Goal: Task Accomplishment & Management: Manage account settings

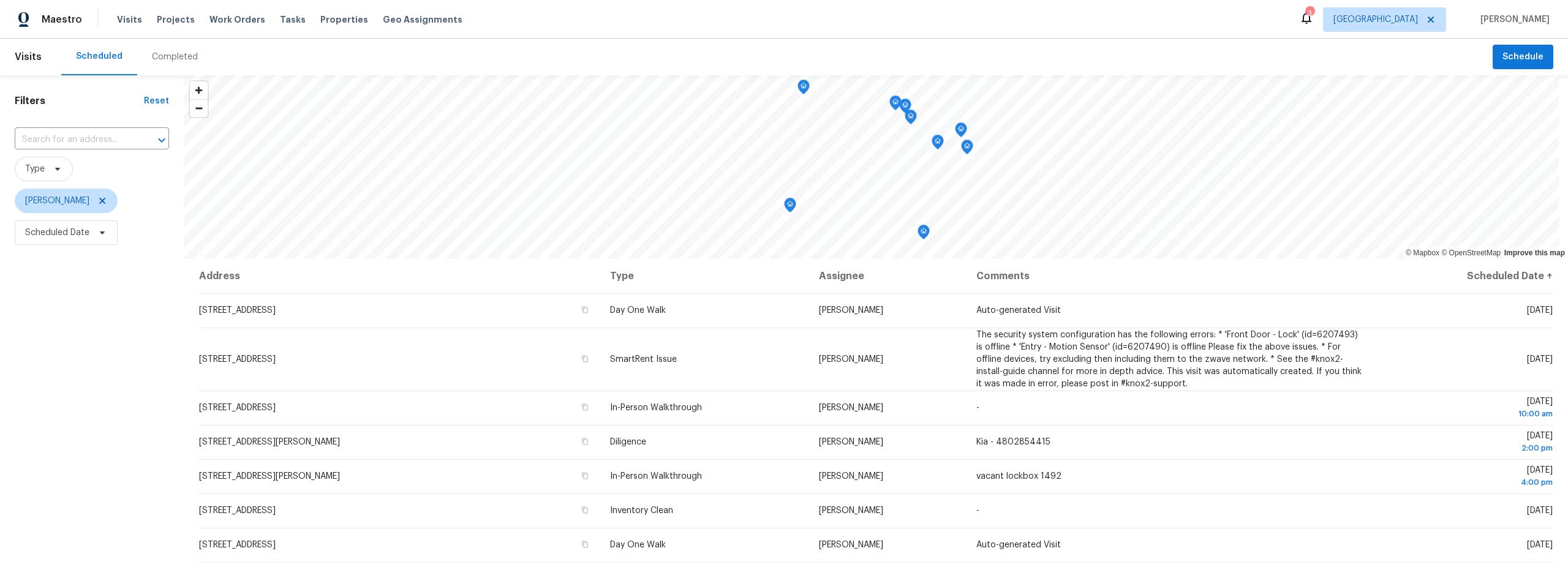
scroll to position [70, 0]
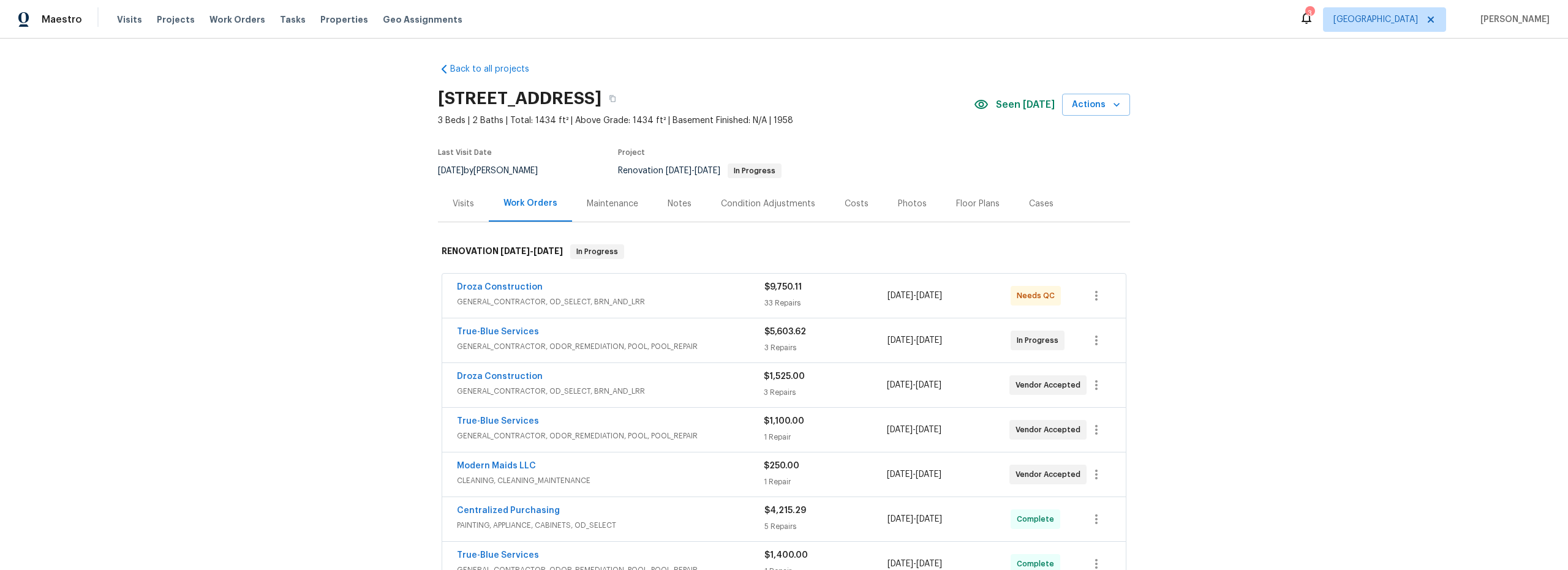
click at [710, 310] on div "Droza Construction GENERAL_CONTRACTOR, OD_SELECT, BRN_AND_LRR $9,750.11 33 Repa…" at bounding box center [783, 296] width 683 height 44
click at [703, 291] on div "Droza Construction" at bounding box center [610, 288] width 307 height 15
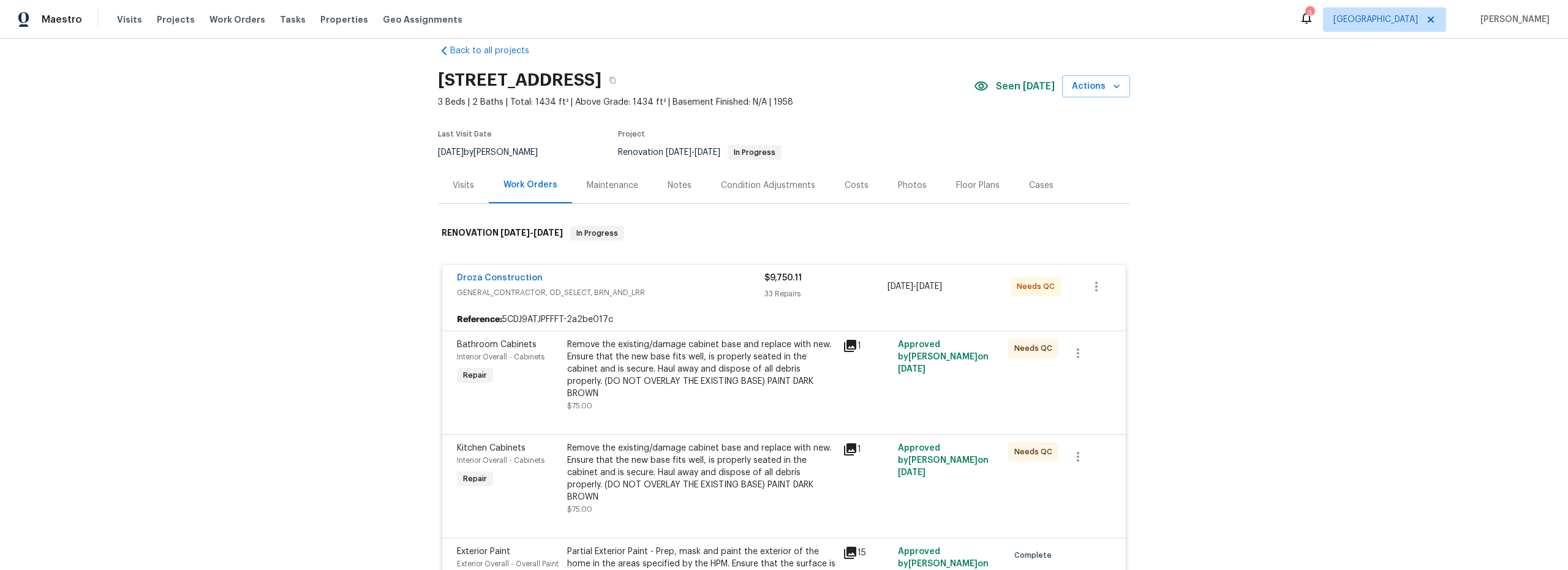
scroll to position [20, 0]
click at [760, 384] on div "Remove the existing/damage cabinet base and replace with new. Ensure that the n…" at bounding box center [701, 367] width 268 height 61
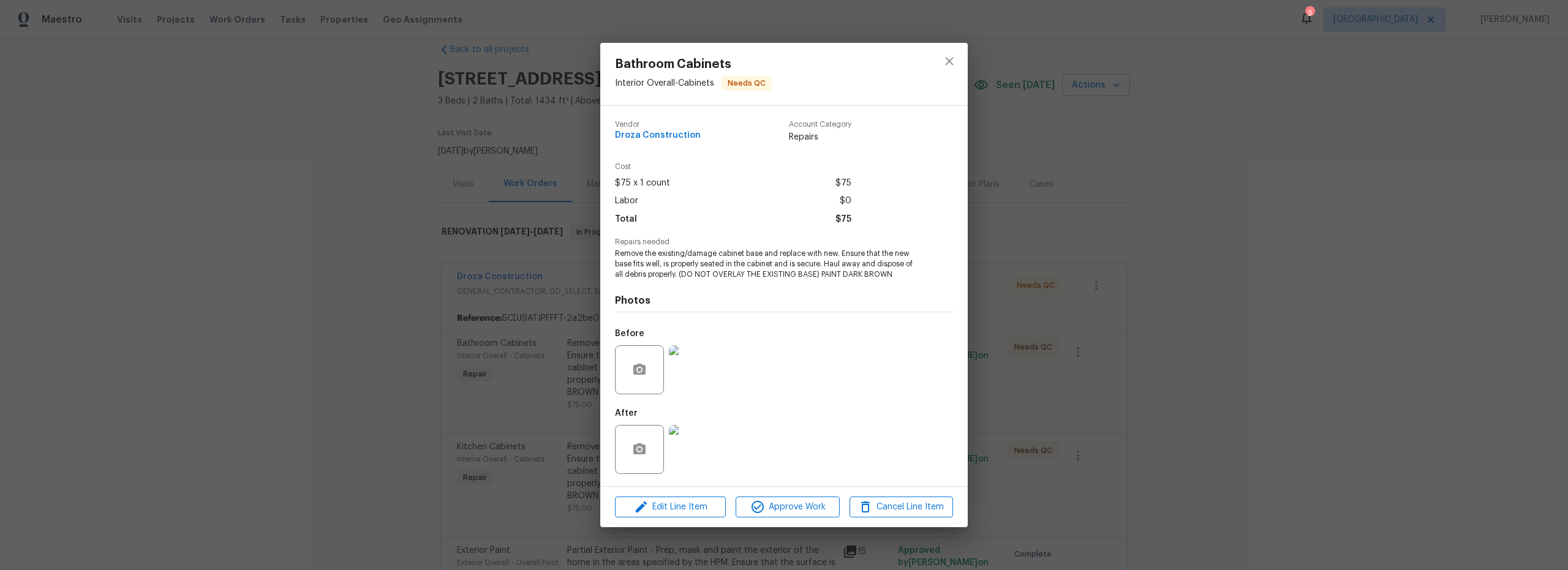
click at [702, 455] on img at bounding box center [693, 449] width 49 height 49
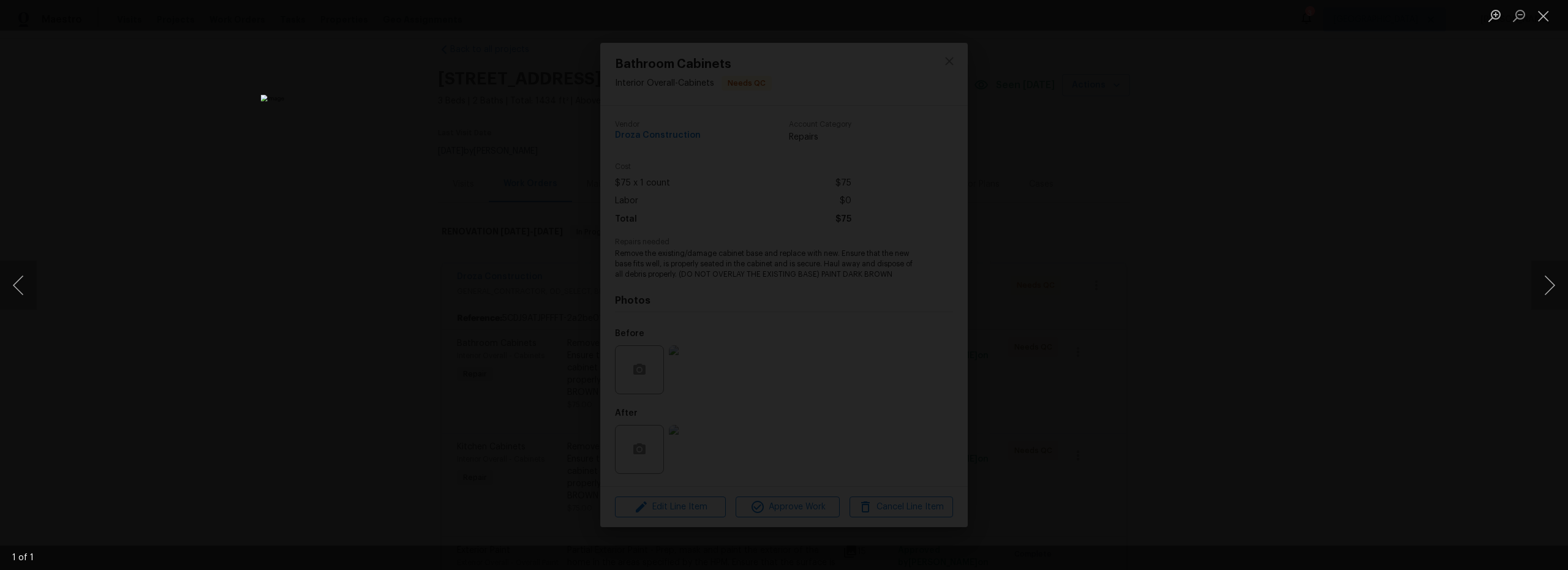
click at [1132, 251] on div "Lightbox" at bounding box center [784, 285] width 1568 height 570
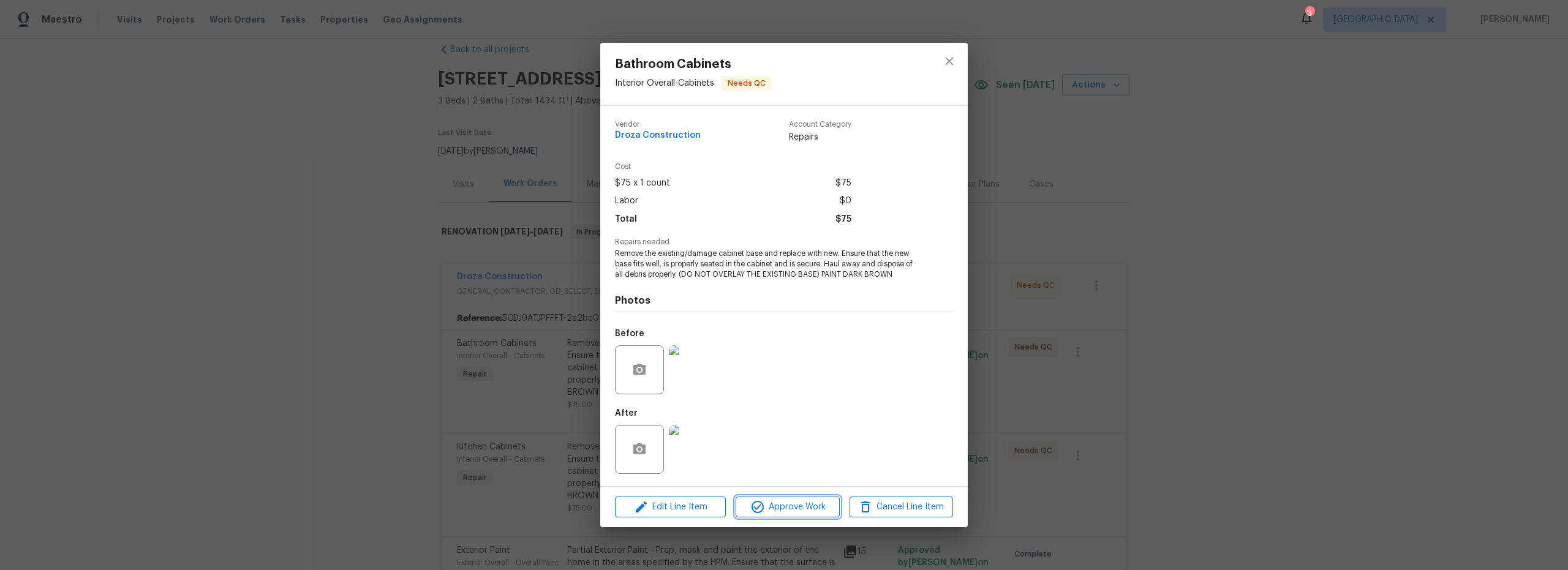
click at [810, 503] on span "Approve Work" at bounding box center [787, 507] width 96 height 15
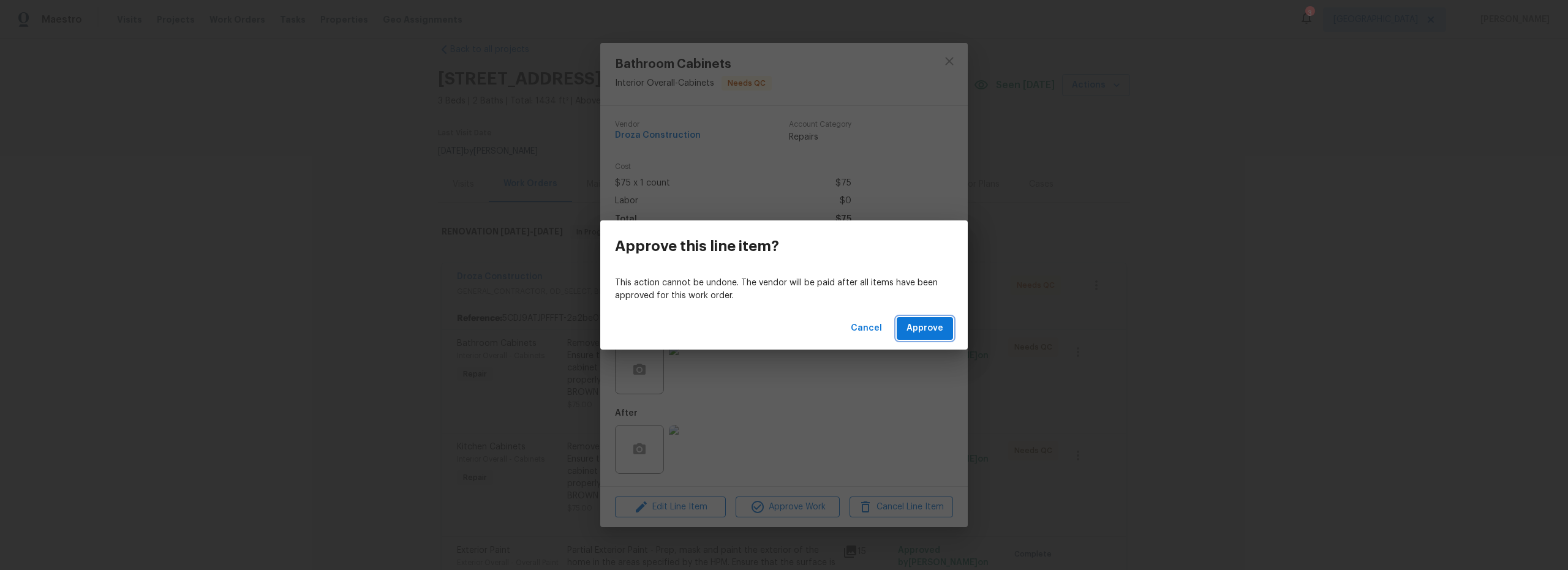
click at [935, 330] on span "Approve" at bounding box center [925, 328] width 37 height 15
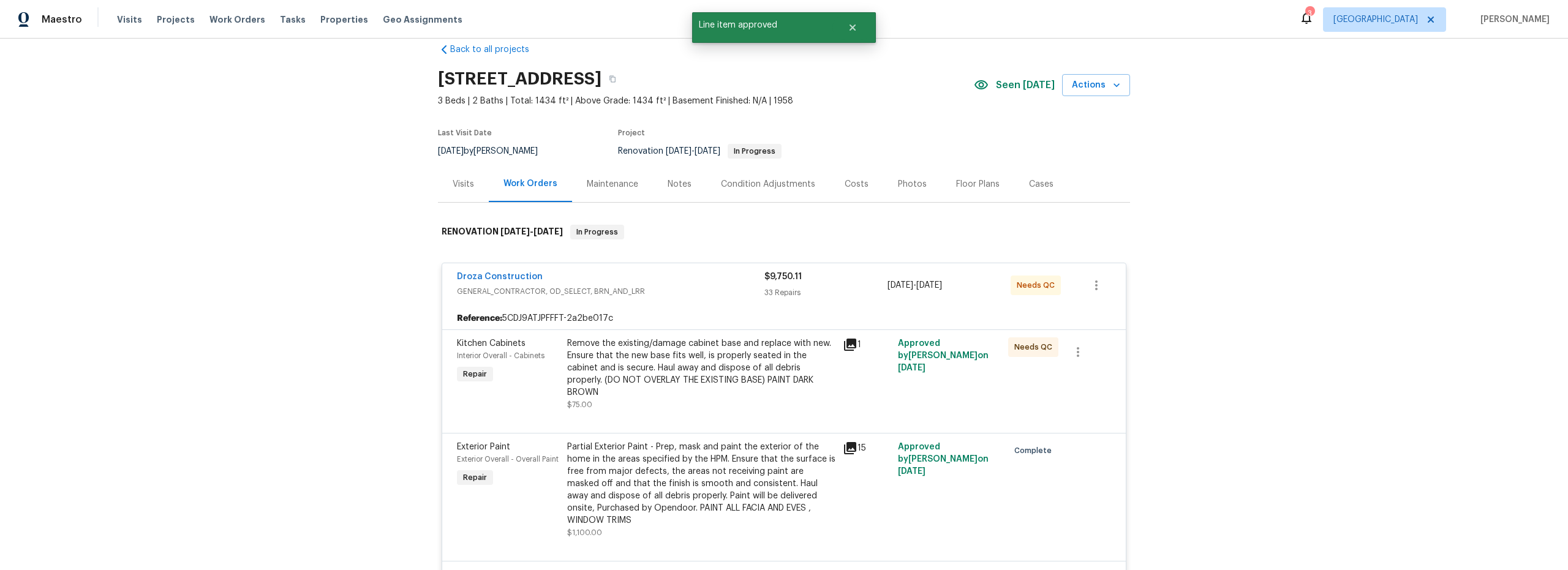
click at [767, 384] on div "Remove the existing/damage cabinet base and replace with new. Ensure that the n…" at bounding box center [701, 367] width 268 height 61
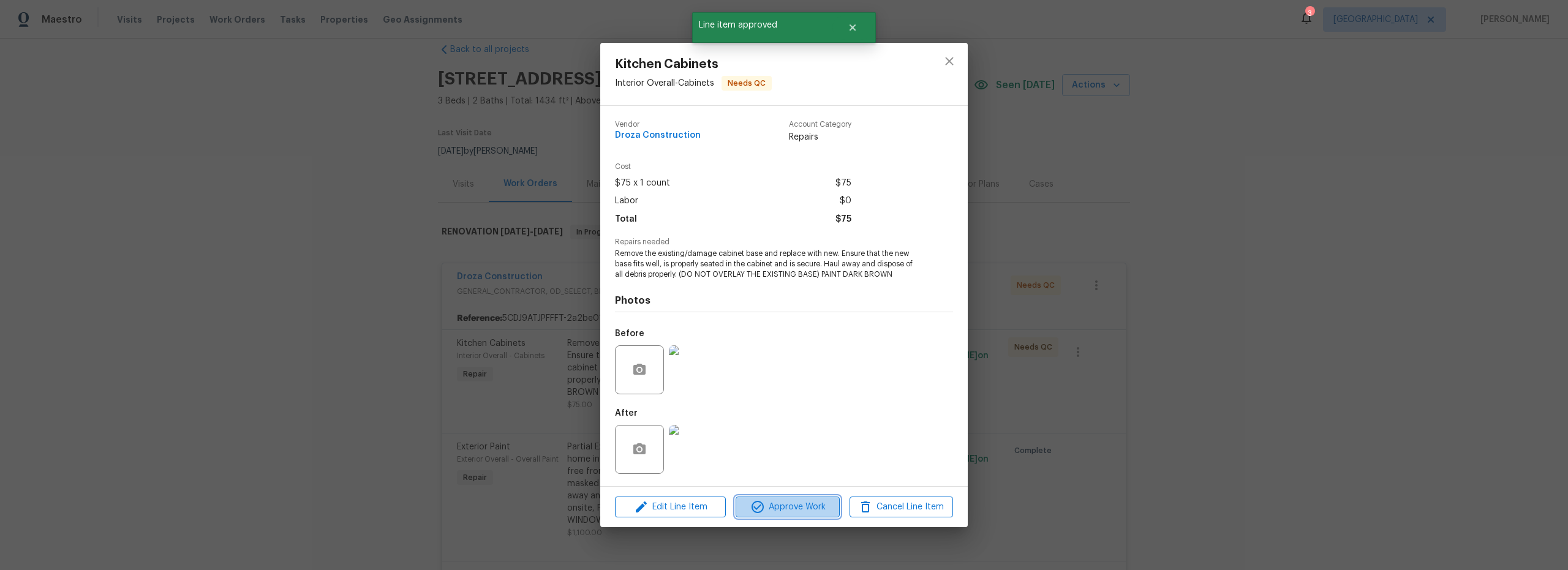
click at [797, 501] on span "Approve Work" at bounding box center [787, 507] width 96 height 15
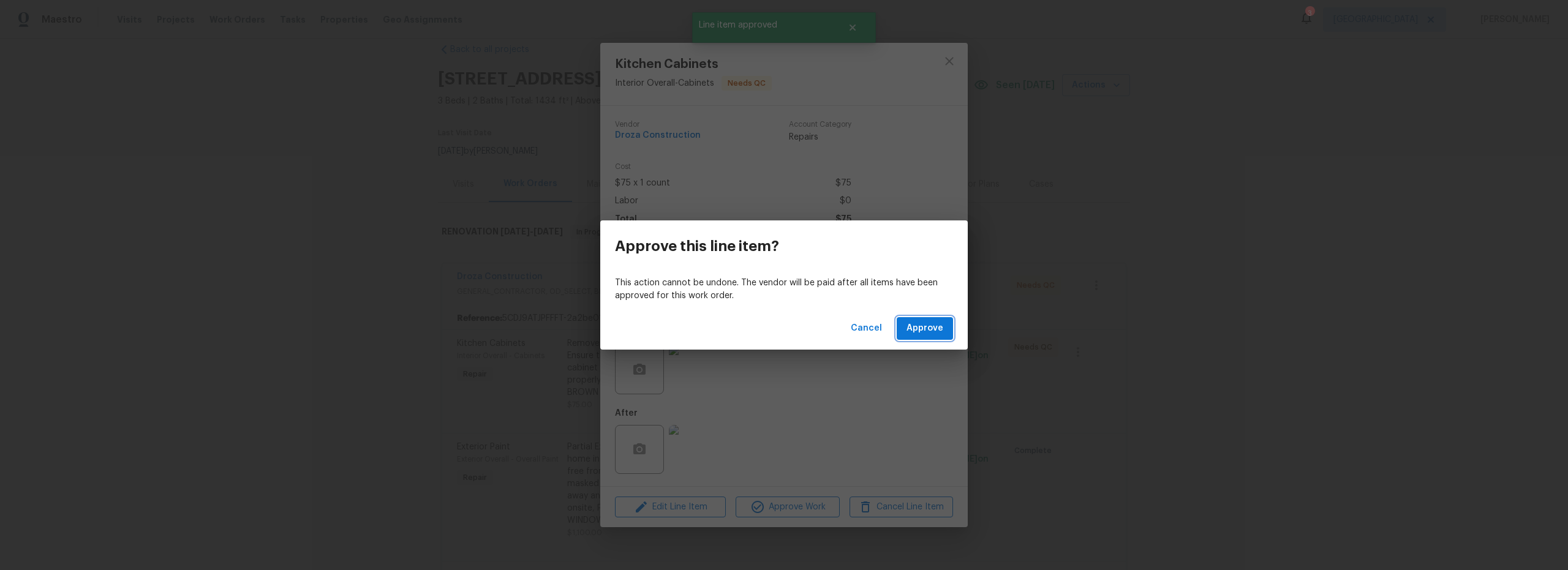
click at [933, 326] on span "Approve" at bounding box center [925, 328] width 37 height 15
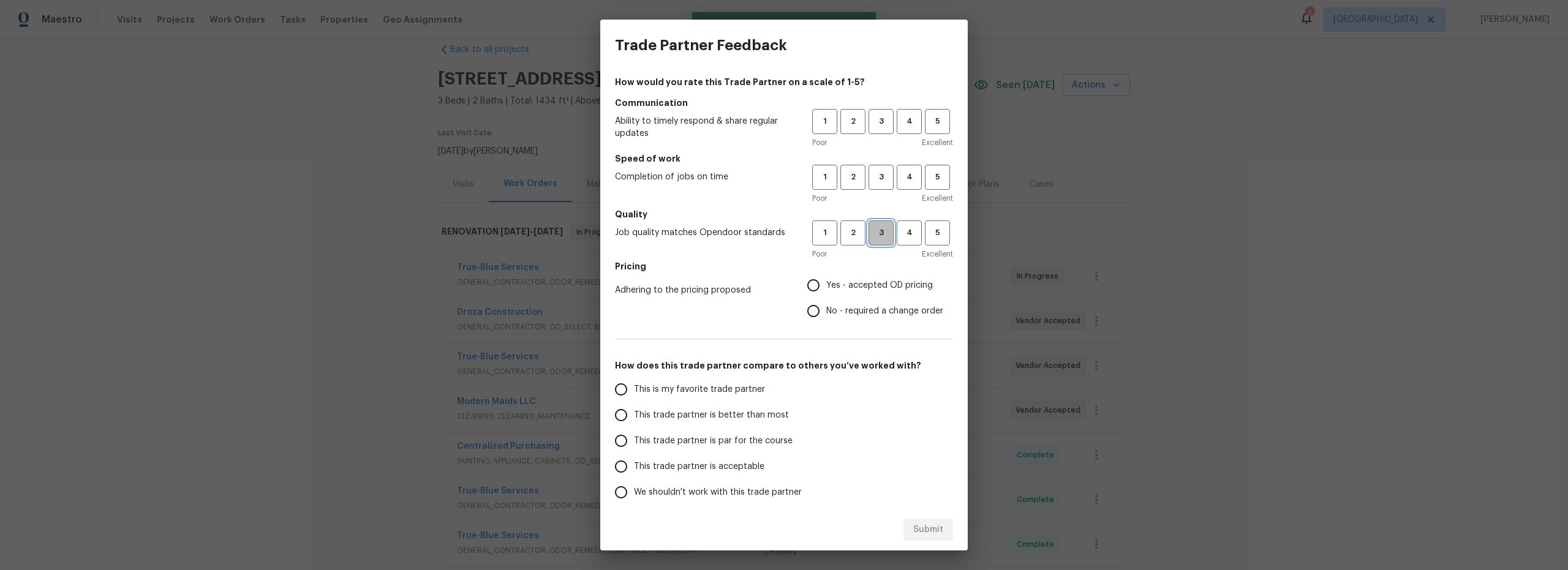
click at [872, 230] on span "3" at bounding box center [881, 233] width 22 height 14
click at [870, 172] on span "3" at bounding box center [881, 177] width 22 height 14
click at [879, 115] on span "3" at bounding box center [881, 122] width 22 height 14
drag, startPoint x: 810, startPoint y: 276, endPoint x: 811, endPoint y: 282, distance: 6.1
click at [810, 276] on input "Yes - accepted OD pricing" at bounding box center [814, 285] width 26 height 26
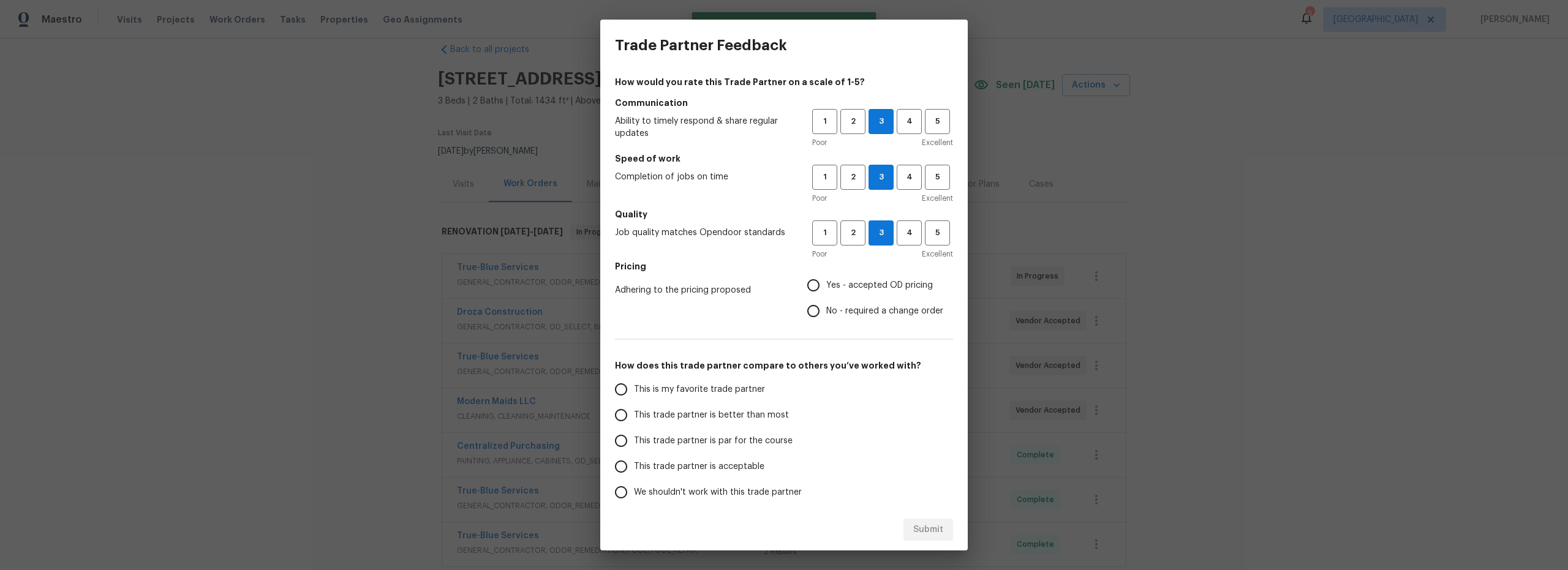
radio input "true"
click at [631, 417] on input "This trade partner is better than most" at bounding box center [621, 415] width 26 height 26
click at [936, 524] on span "Submit" at bounding box center [928, 530] width 30 height 15
radio input "true"
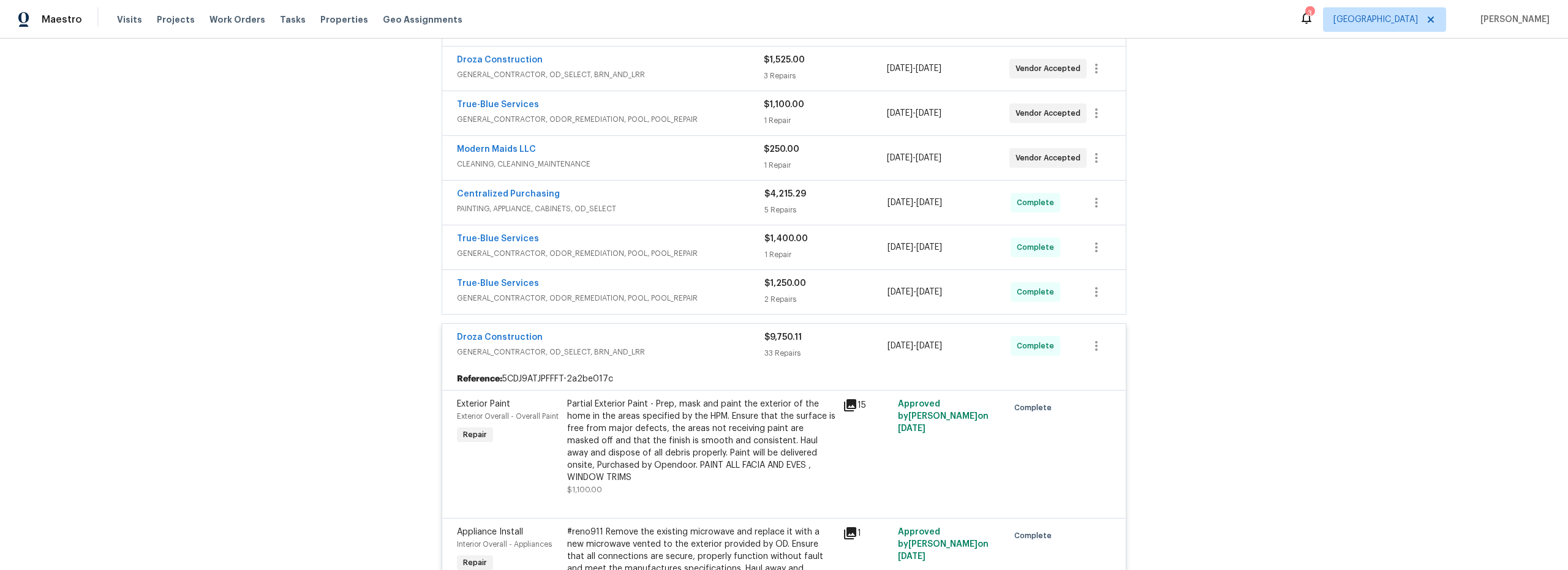
scroll to position [21, 0]
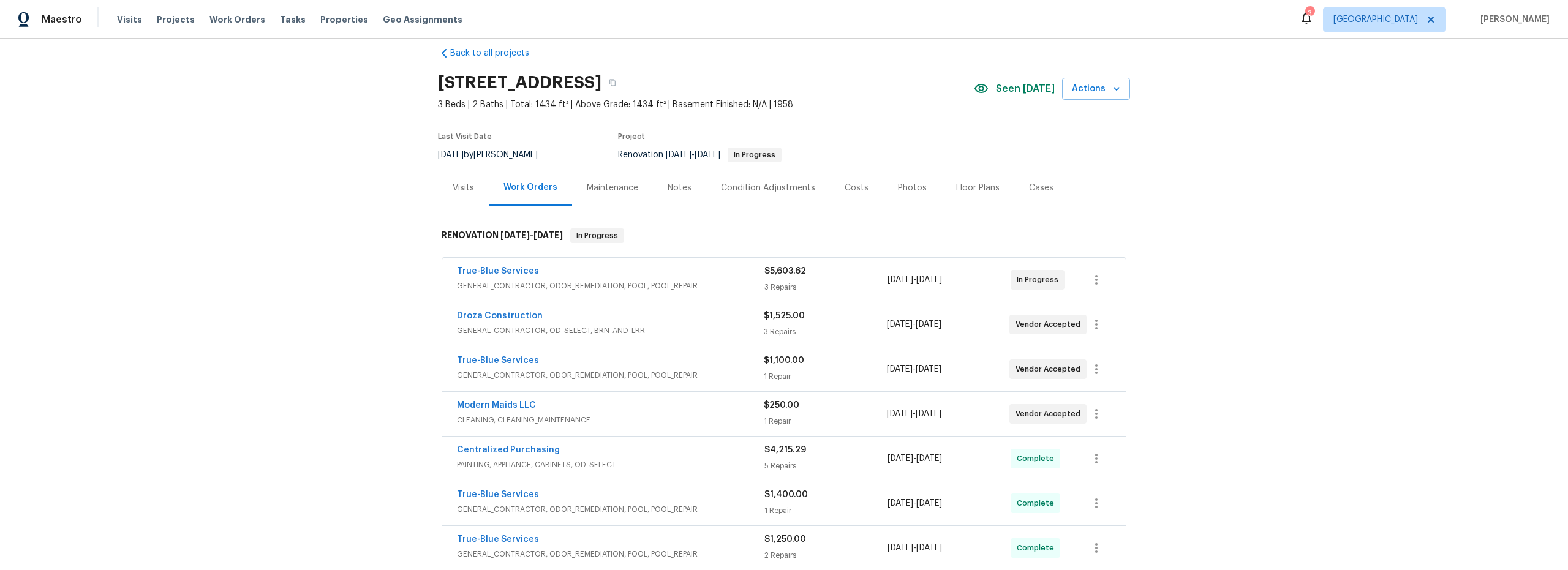
scroll to position [17, 0]
click at [853, 189] on div "Costs" at bounding box center [856, 187] width 24 height 12
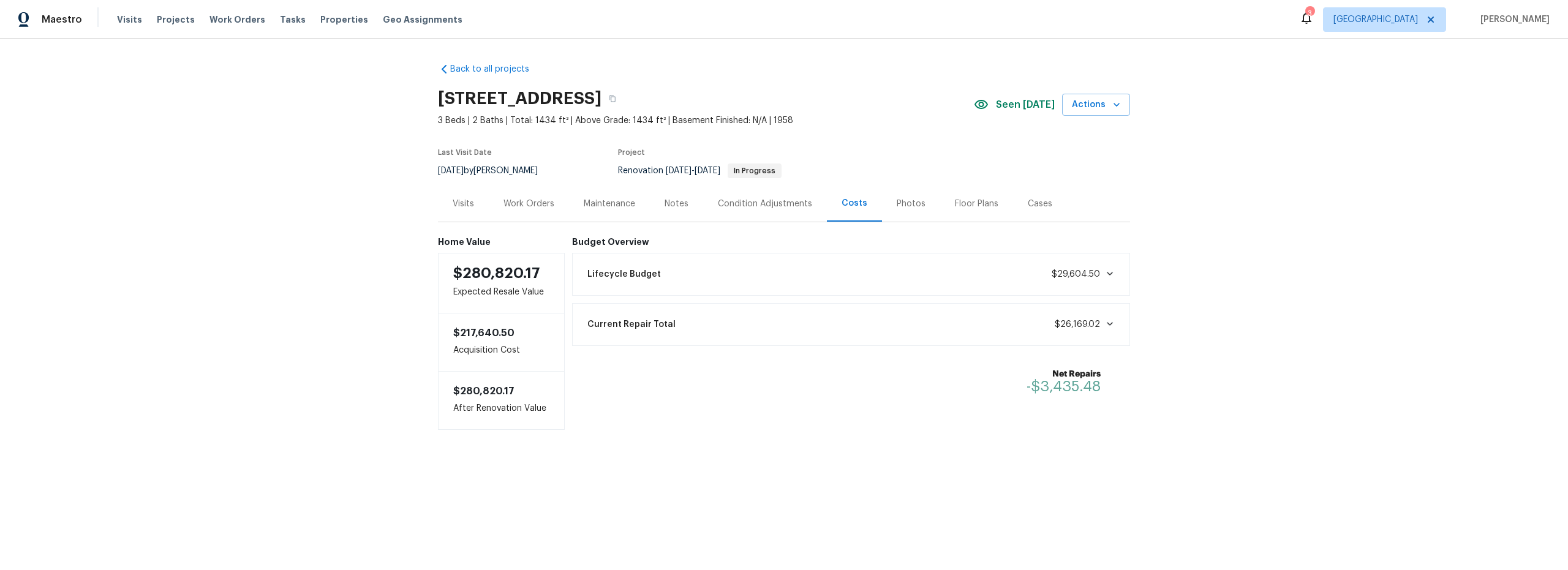
click at [519, 204] on div "Work Orders" at bounding box center [529, 203] width 51 height 12
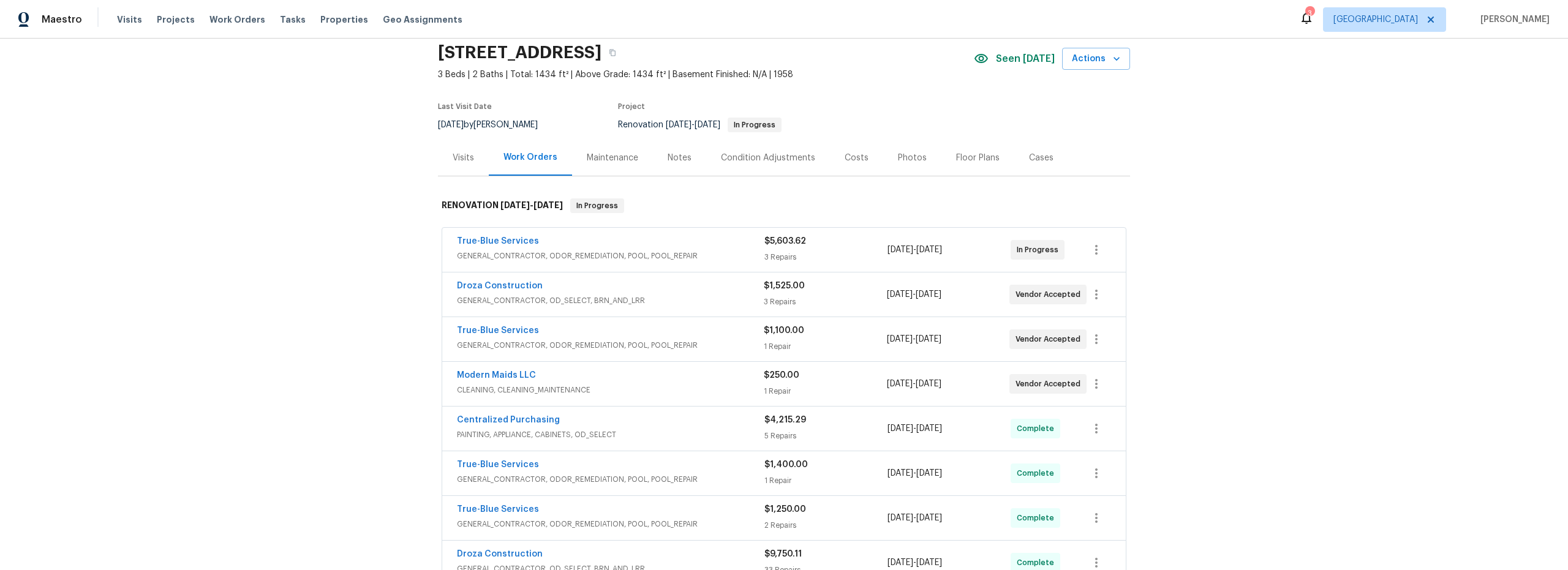
scroll to position [47, 0]
click at [730, 253] on span "GENERAL_CONTRACTOR, ODOR_REMEDIATION, POOL, POOL_REPAIR" at bounding box center [610, 254] width 307 height 12
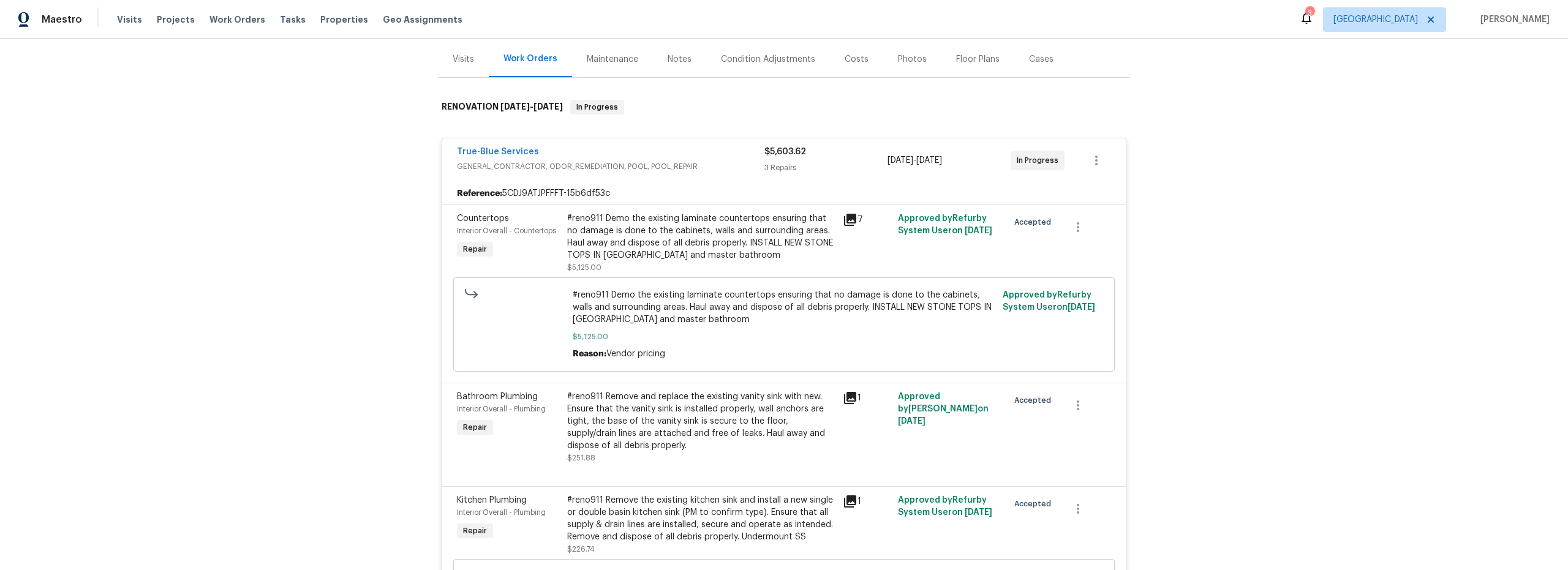
scroll to position [0, 0]
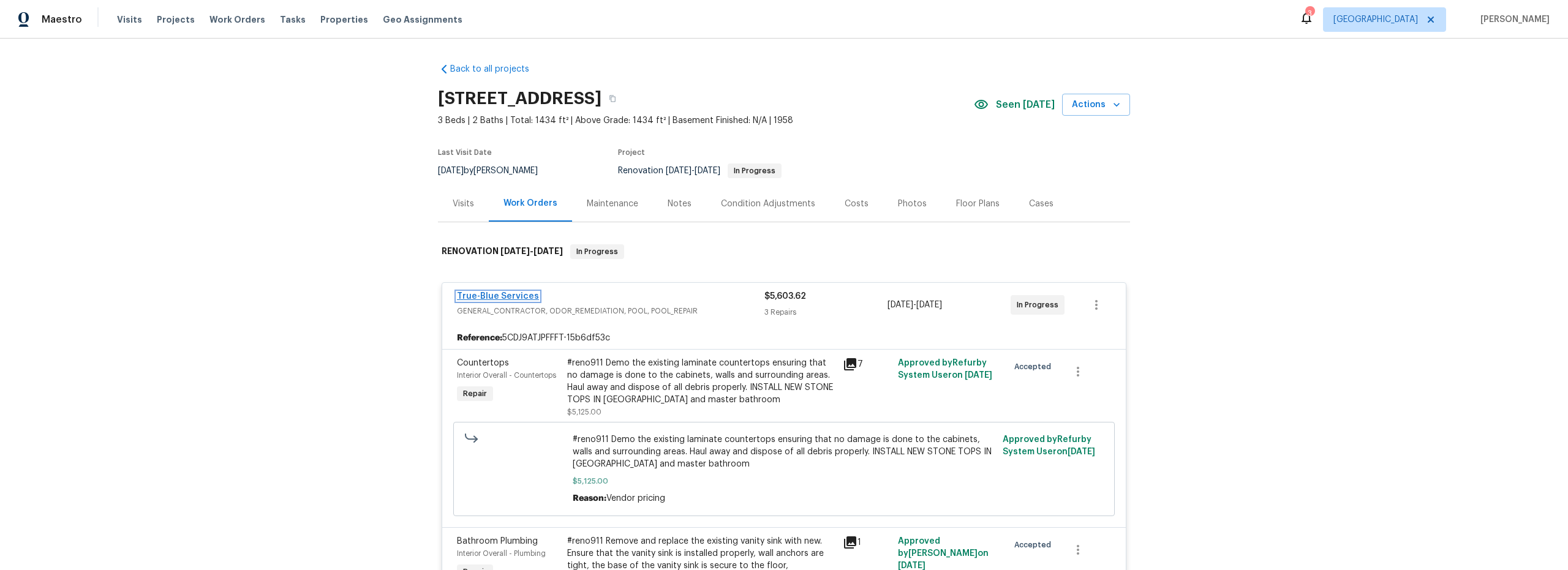
click at [507, 299] on link "True-Blue Services" at bounding box center [498, 296] width 82 height 8
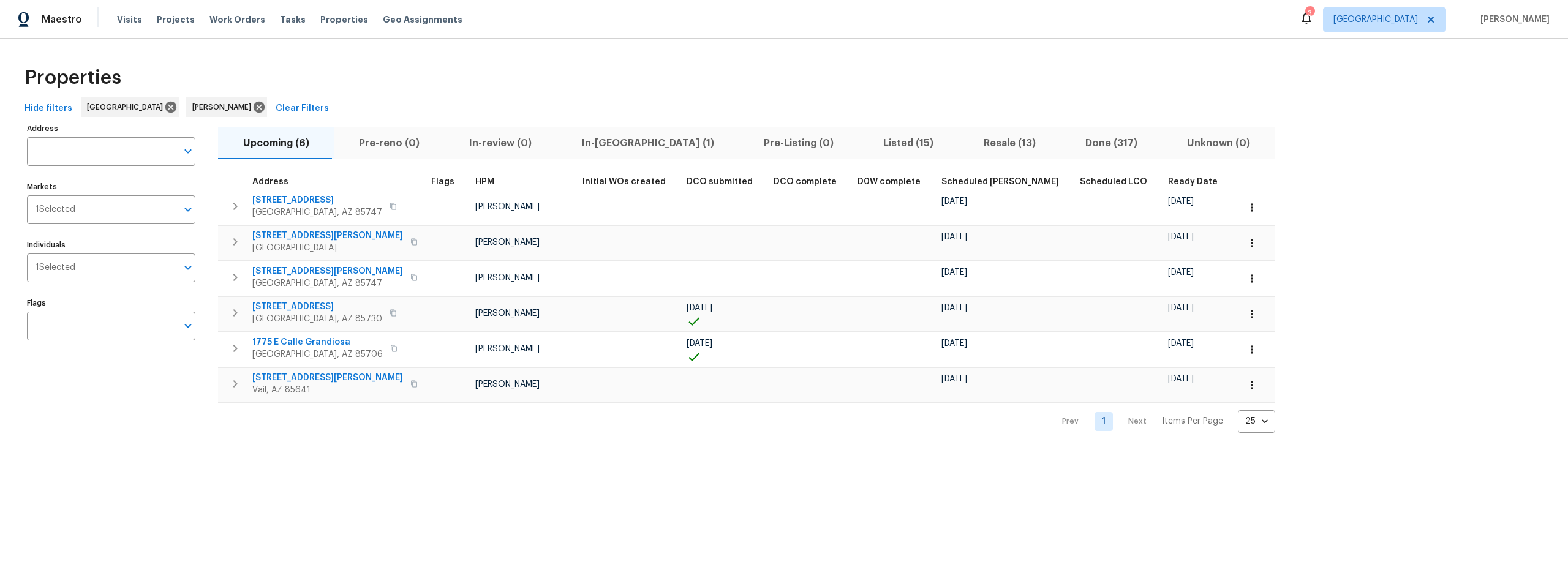
click at [595, 148] on span "In-[GEOGRAPHIC_DATA] (1)" at bounding box center [647, 143] width 167 height 17
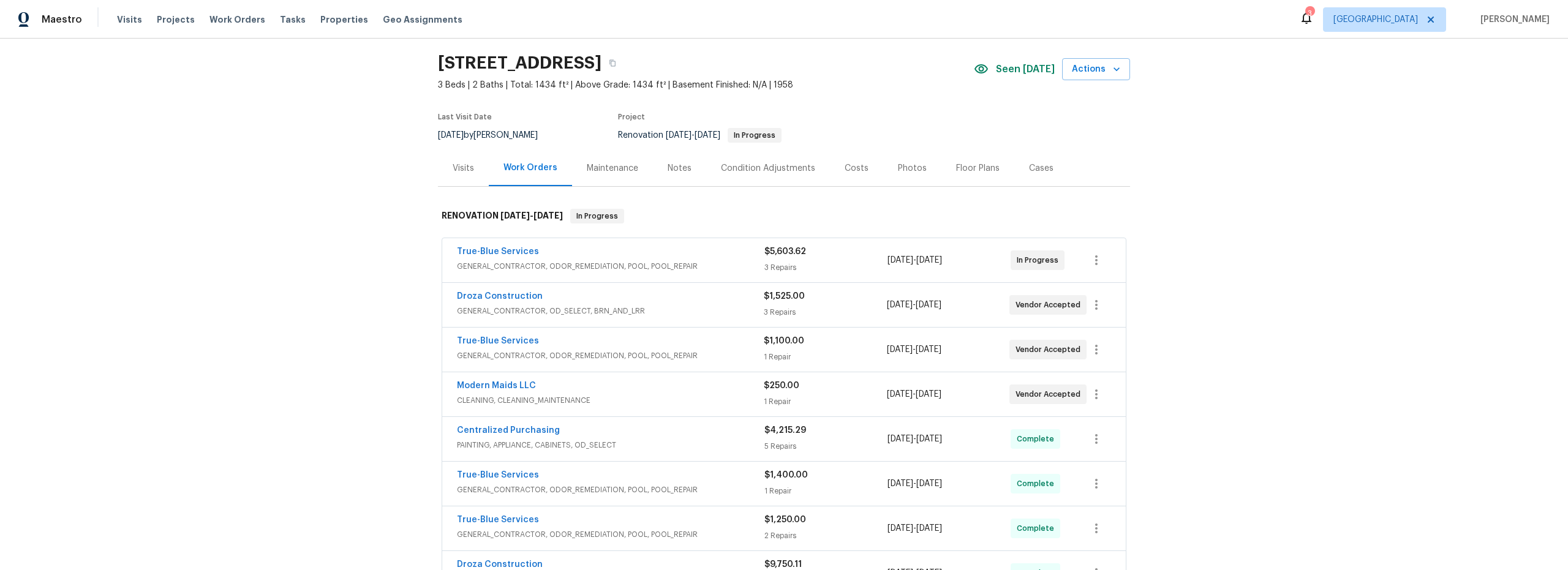
scroll to position [155, 0]
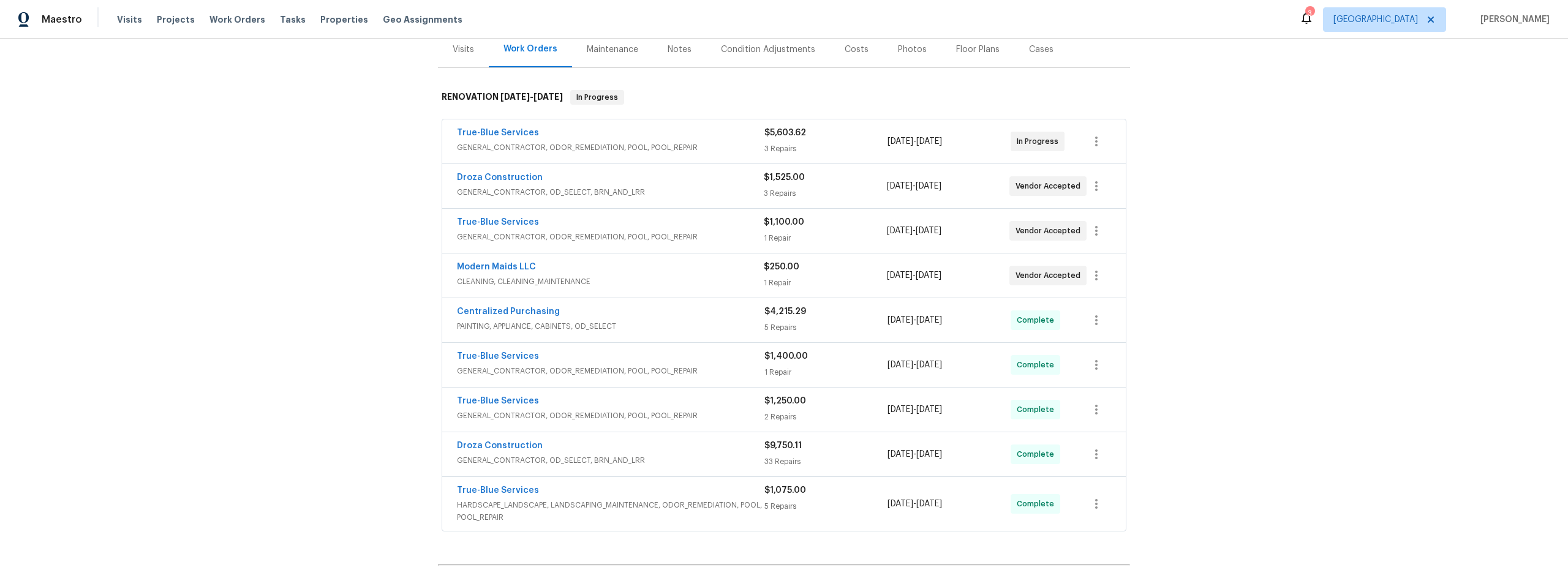
click at [676, 189] on span "GENERAL_CONTRACTOR, OD_SELECT, BRN_AND_LRR" at bounding box center [610, 192] width 307 height 12
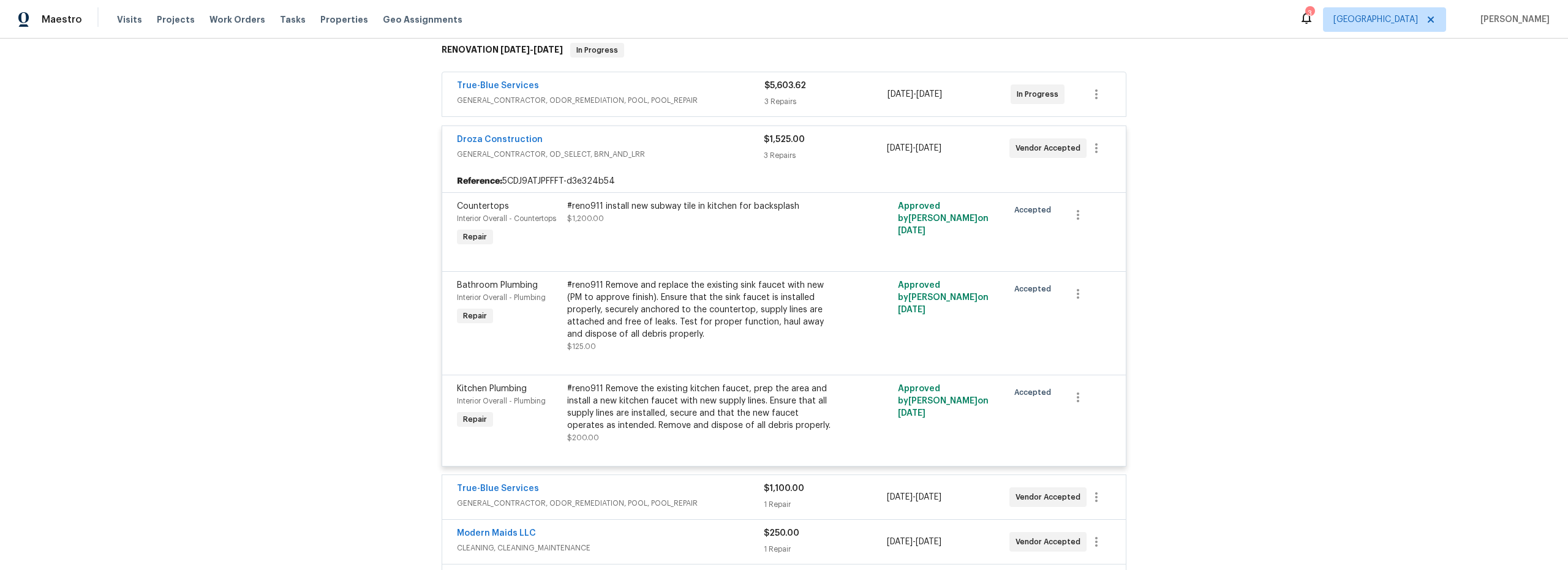
scroll to position [203, 0]
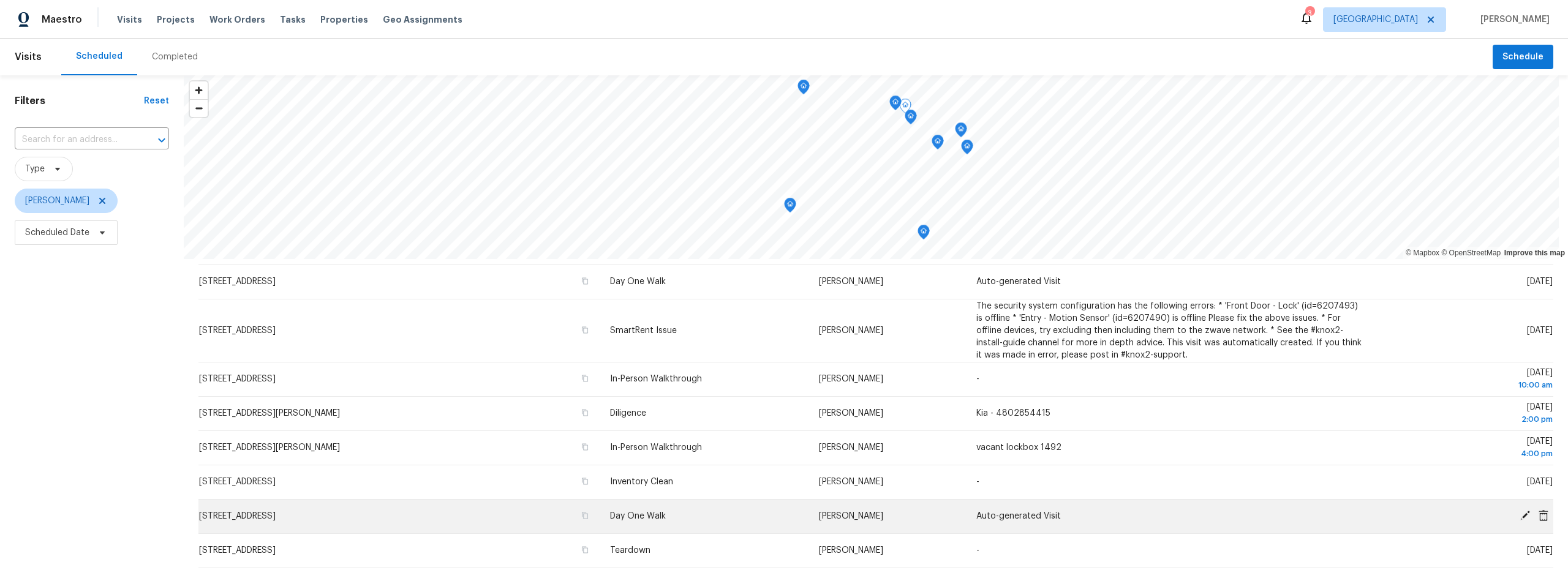
scroll to position [32, 0]
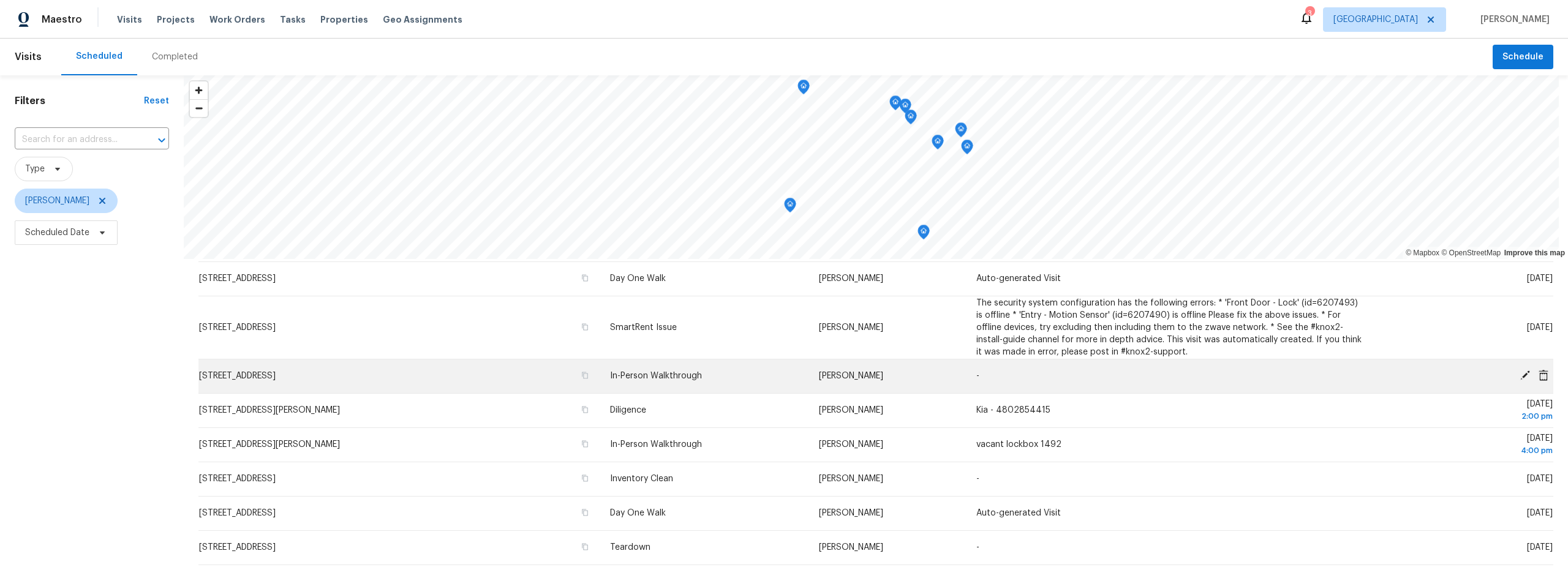
click at [1520, 376] on icon at bounding box center [1524, 375] width 10 height 10
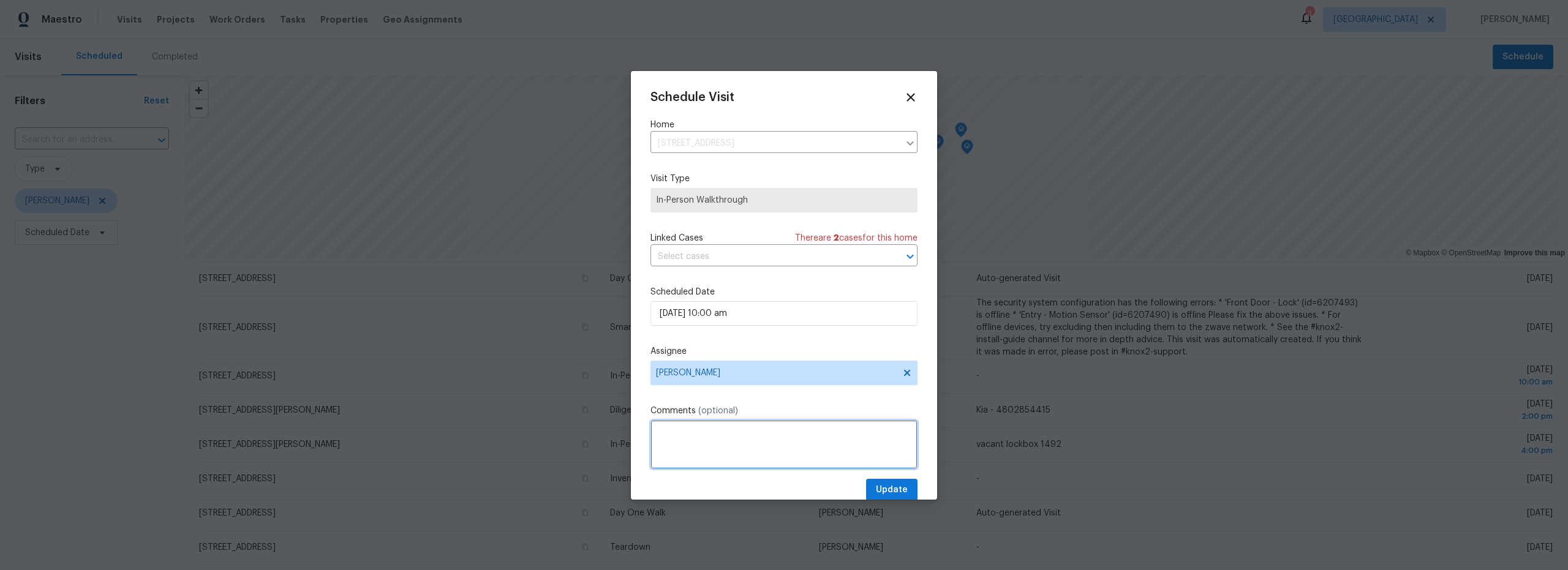
paste textarea "5206680031"
type textarea "5206680031"
click at [889, 490] on span "Update" at bounding box center [892, 490] width 32 height 15
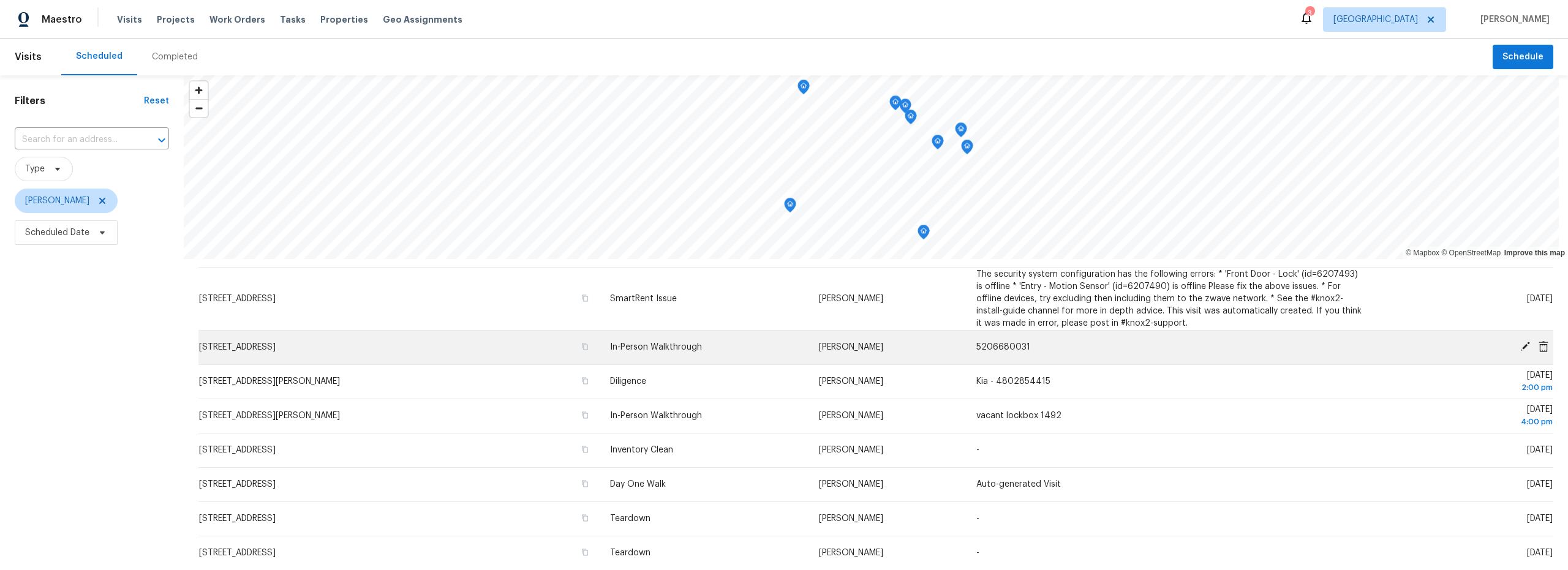
scroll to position [0, 0]
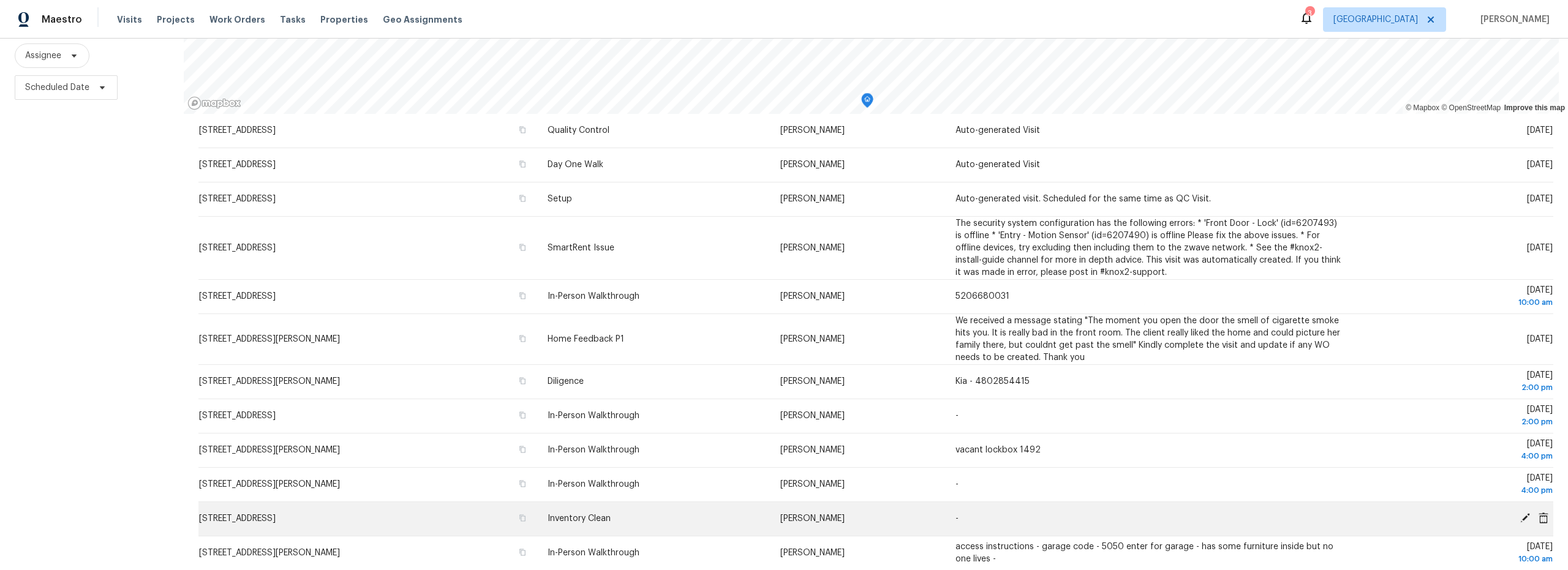
scroll to position [71, 0]
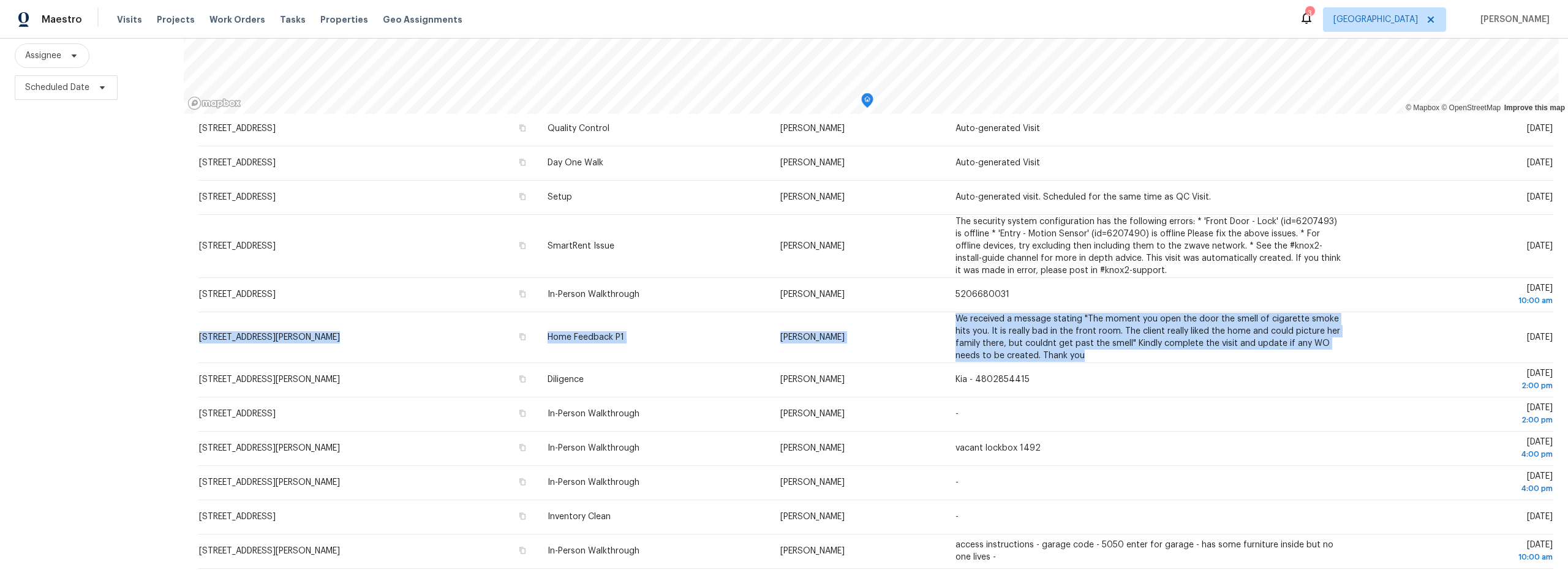
drag, startPoint x: 1086, startPoint y: 346, endPoint x: 396, endPoint y: 326, distance: 690.3
click at [384, 316] on tr "[STREET_ADDRESS][PERSON_NAME] Home Feedback P1 [PERSON_NAME] We received a mess…" at bounding box center [876, 337] width 1355 height 51
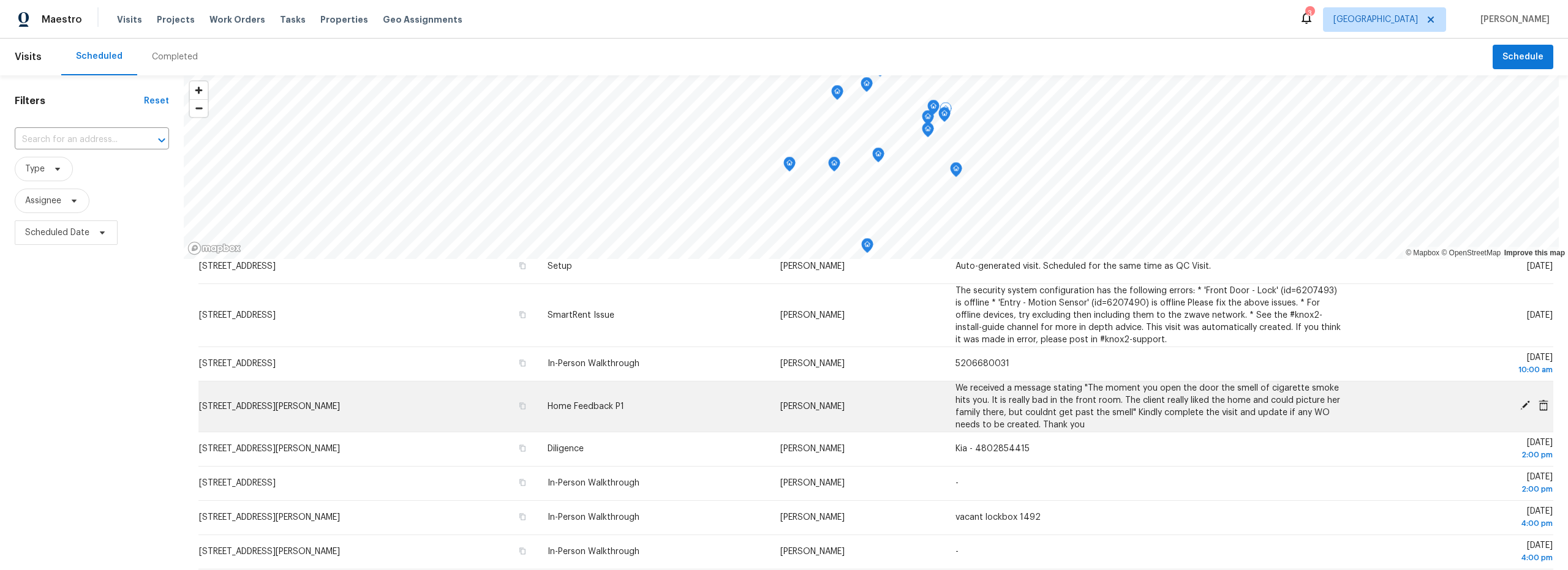
scroll to position [147, 0]
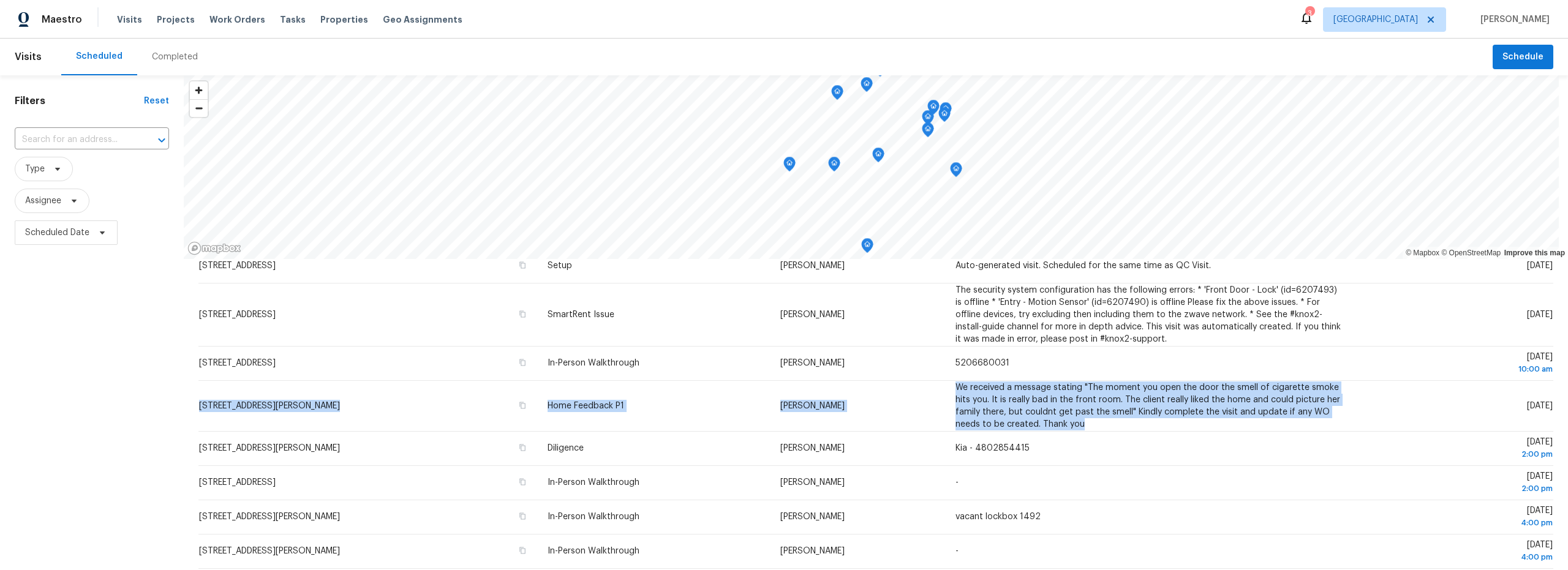
drag, startPoint x: 199, startPoint y: 407, endPoint x: 1095, endPoint y: 424, distance: 896.2
click at [1093, 424] on tr "[STREET_ADDRESS][PERSON_NAME] Home Feedback P1 [PERSON_NAME] We received a mess…" at bounding box center [876, 405] width 1355 height 51
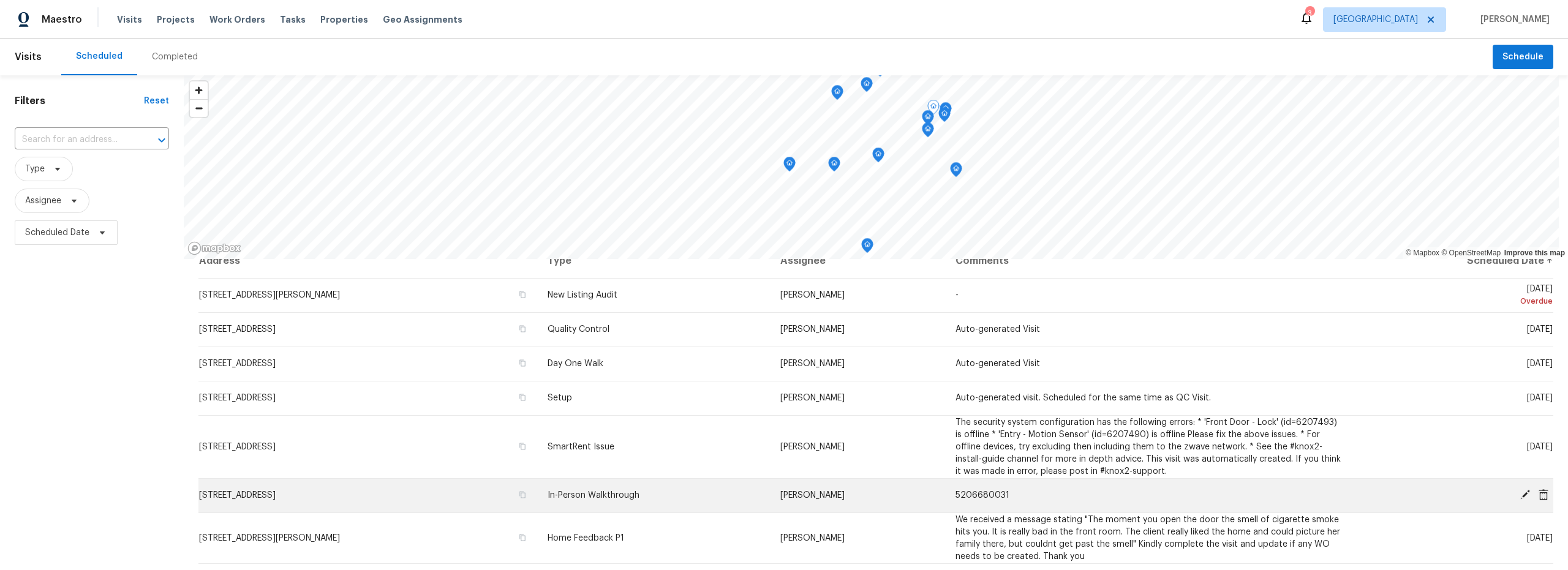
scroll to position [85, 0]
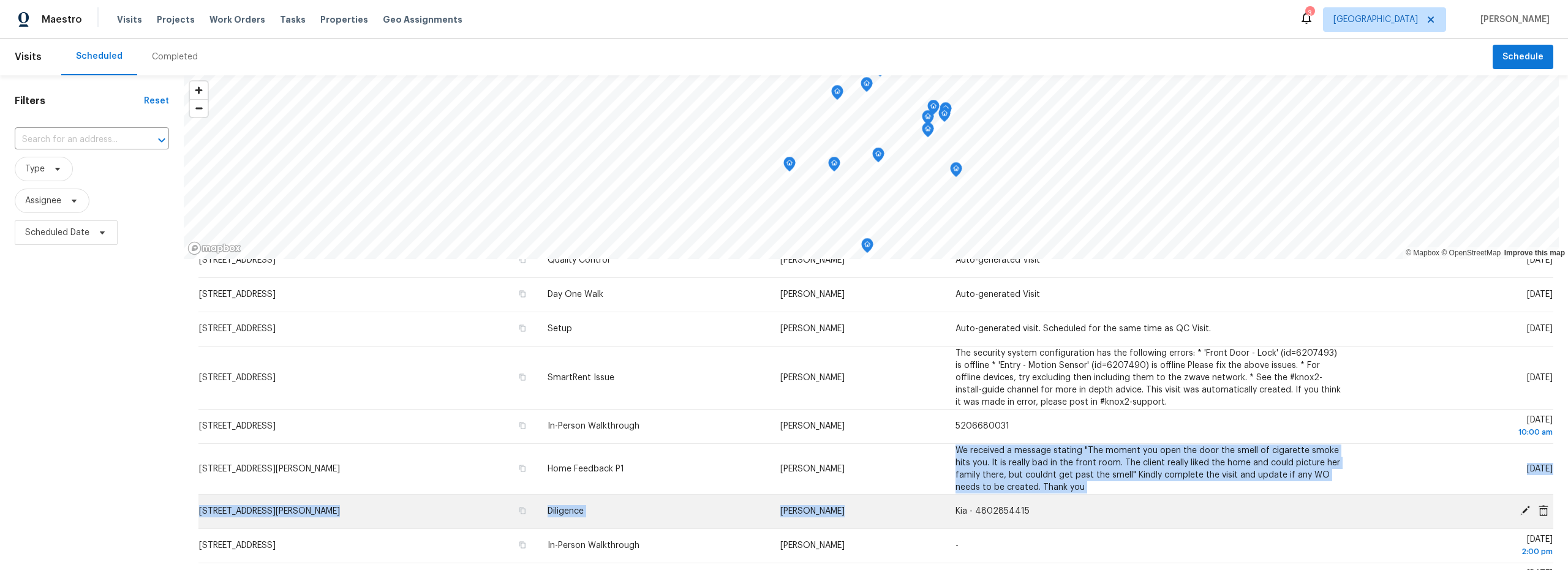
drag, startPoint x: 959, startPoint y: 451, endPoint x: 1130, endPoint y: 504, distance: 179.0
click at [1130, 504] on tbody "[STREET_ADDRESS][PERSON_NAME] New Listing Audit [PERSON_NAME] - [DATE] Overdue …" at bounding box center [876, 574] width 1355 height 731
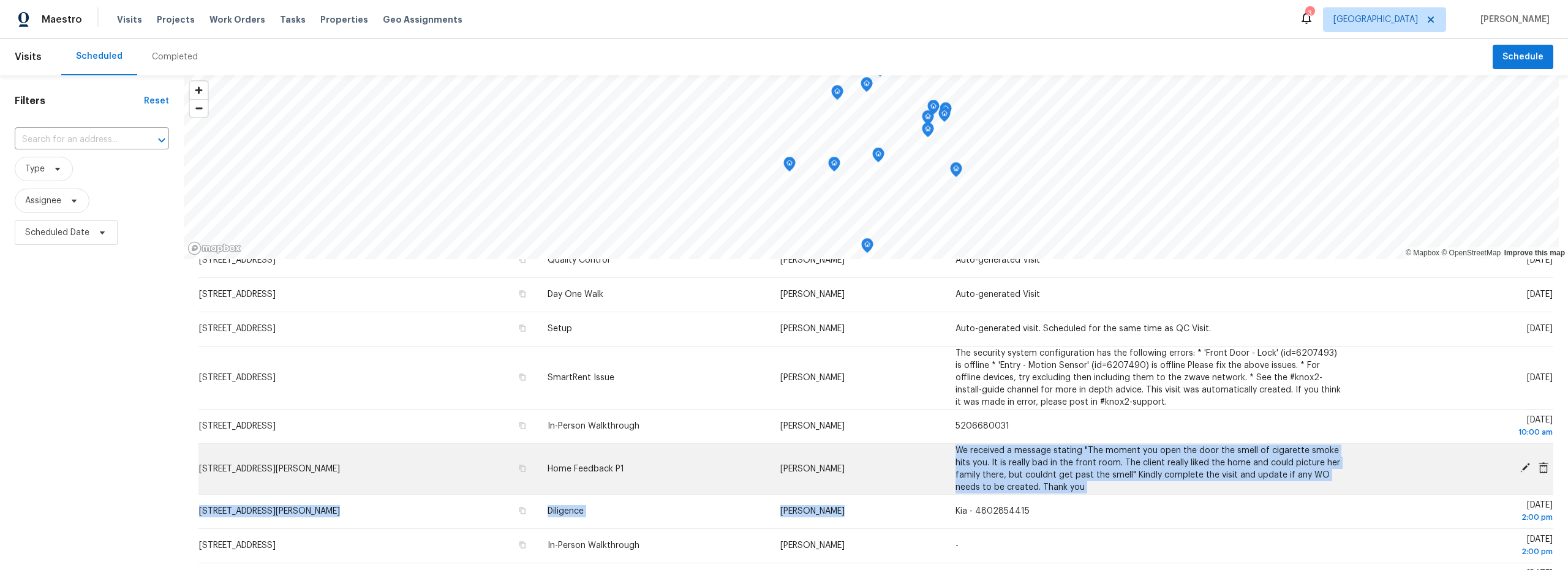
copy tbody "We received a message stating "The moment you open the door the smell of cigare…"
click at [528, 469] on button "button" at bounding box center [522, 468] width 11 height 11
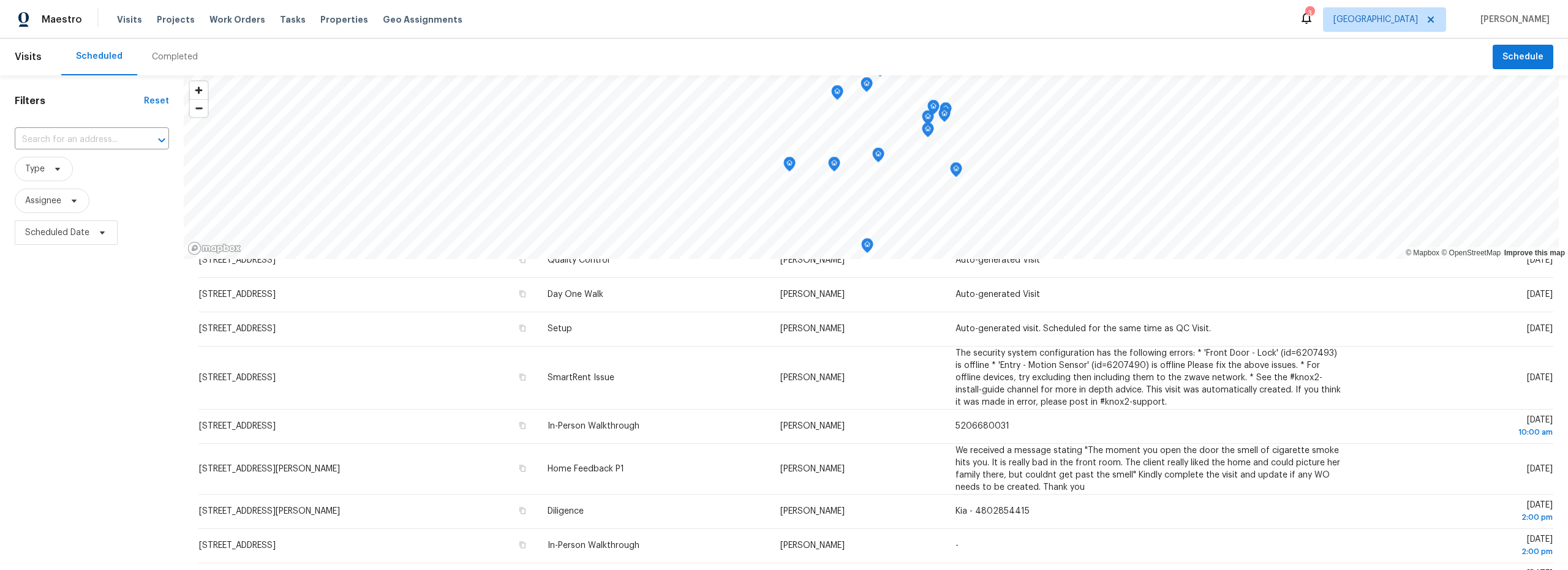
click at [38, 411] on div "Filters Reset ​ Type Assignee Scheduled Date" at bounding box center [92, 395] width 183 height 640
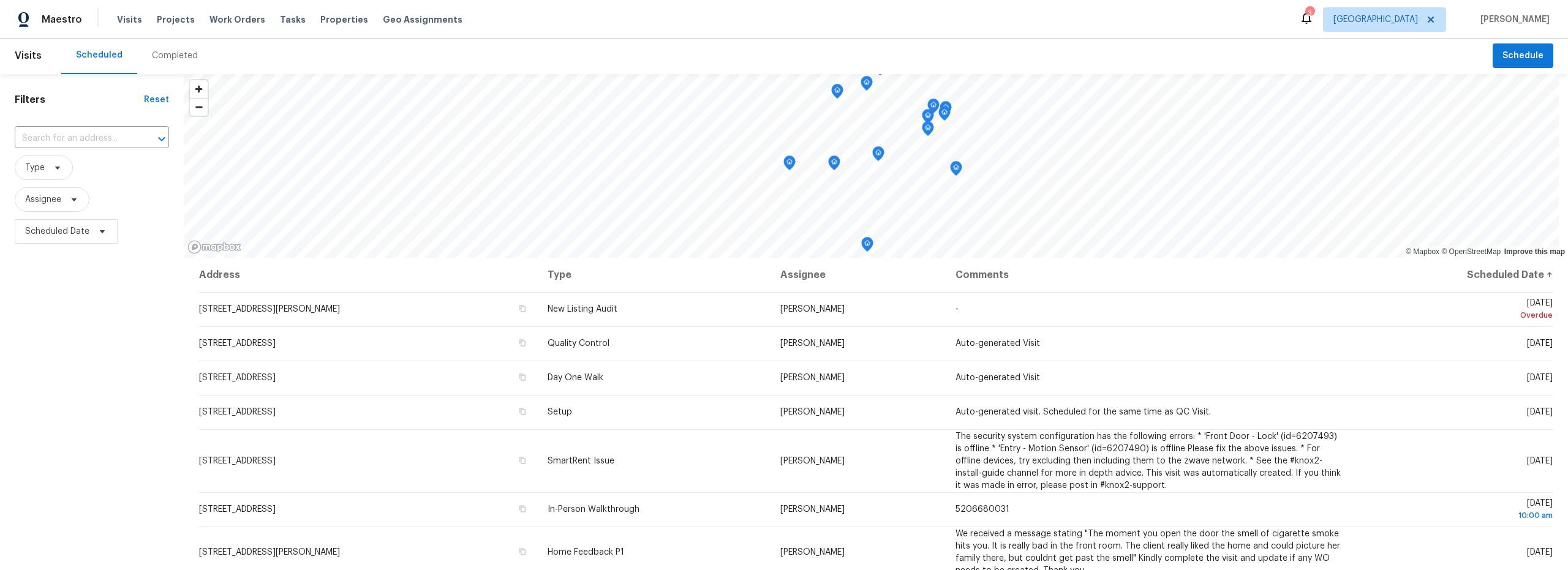
scroll to position [0, 0]
click at [172, 54] on div "Completed" at bounding box center [175, 56] width 46 height 12
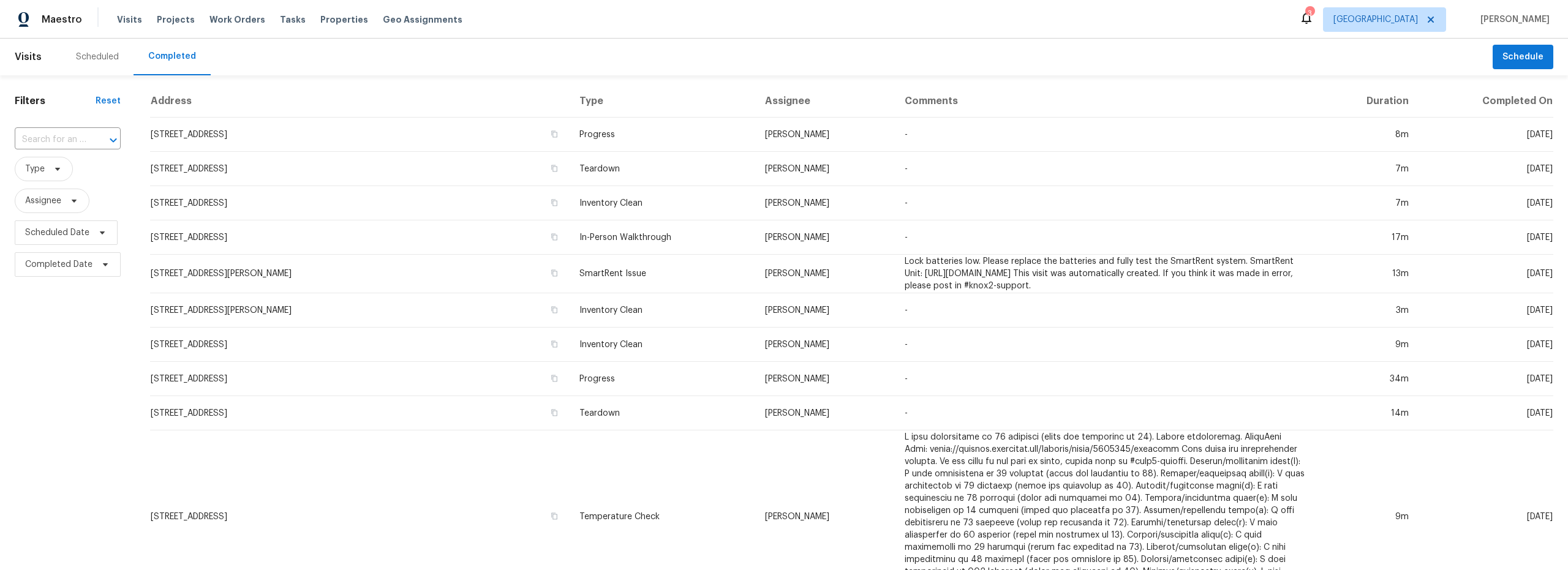
click at [96, 56] on div "Scheduled" at bounding box center [97, 56] width 43 height 12
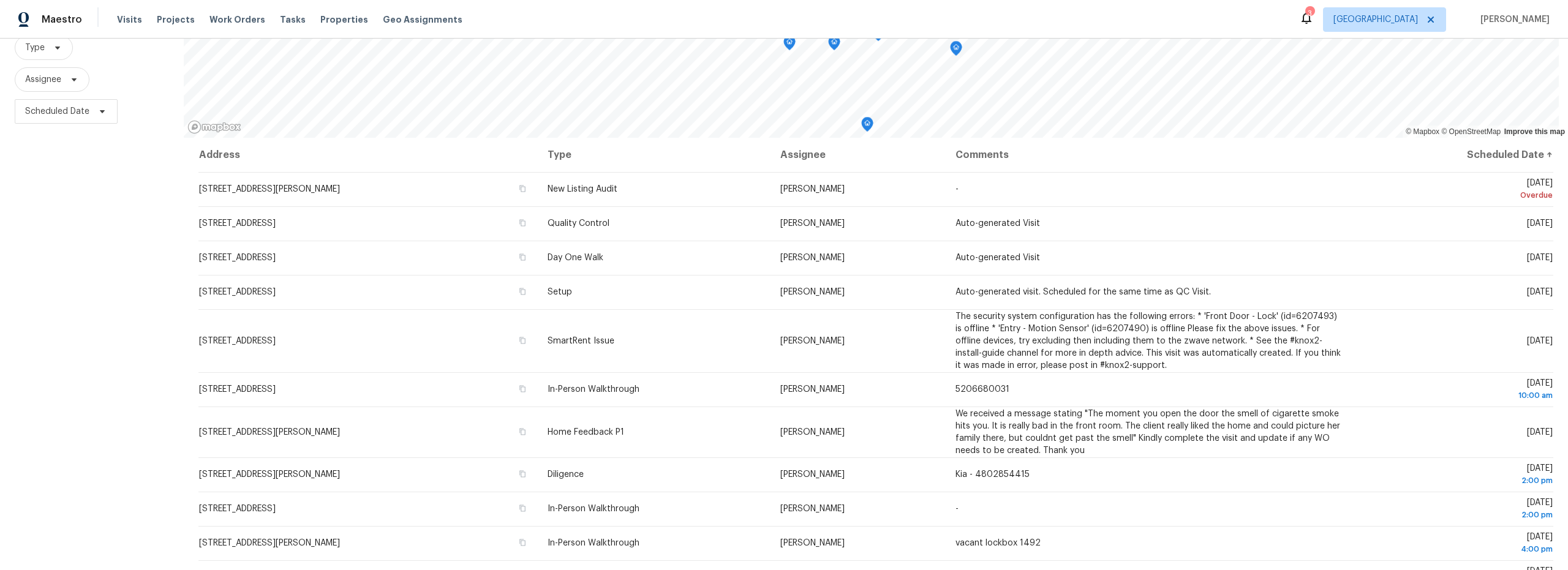
scroll to position [155, 0]
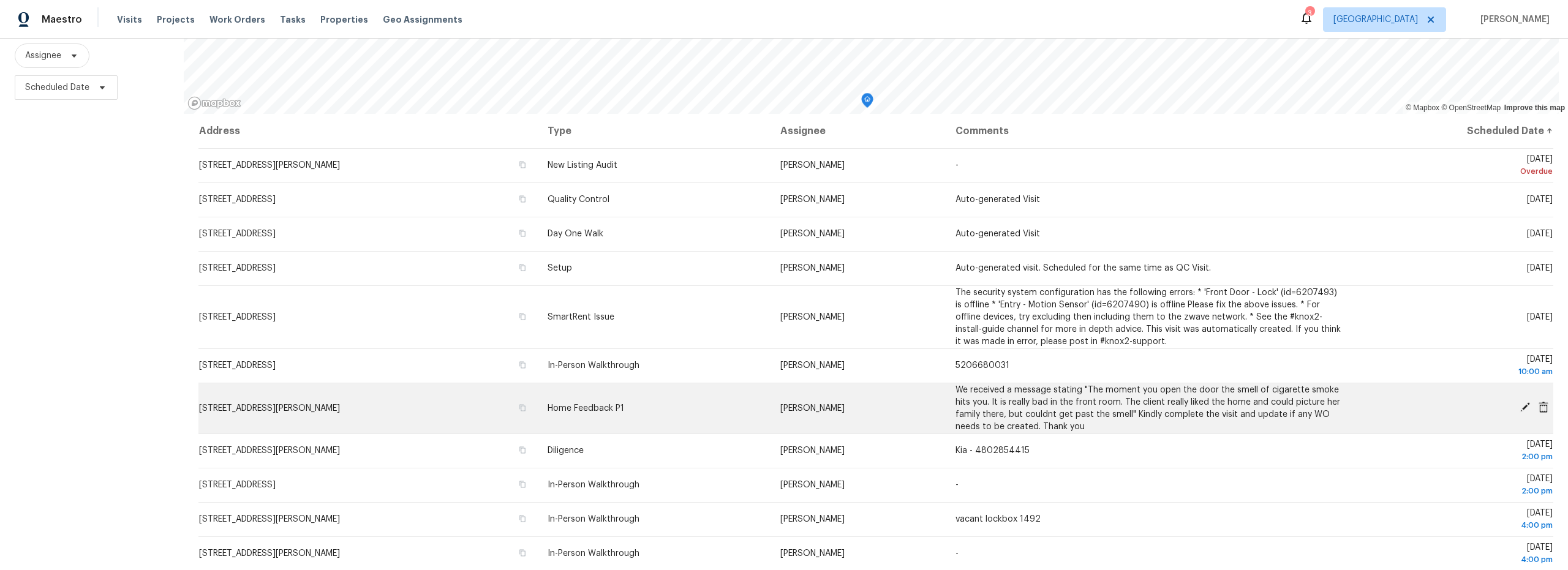
click at [477, 402] on td "[STREET_ADDRESS][PERSON_NAME]" at bounding box center [368, 408] width 339 height 51
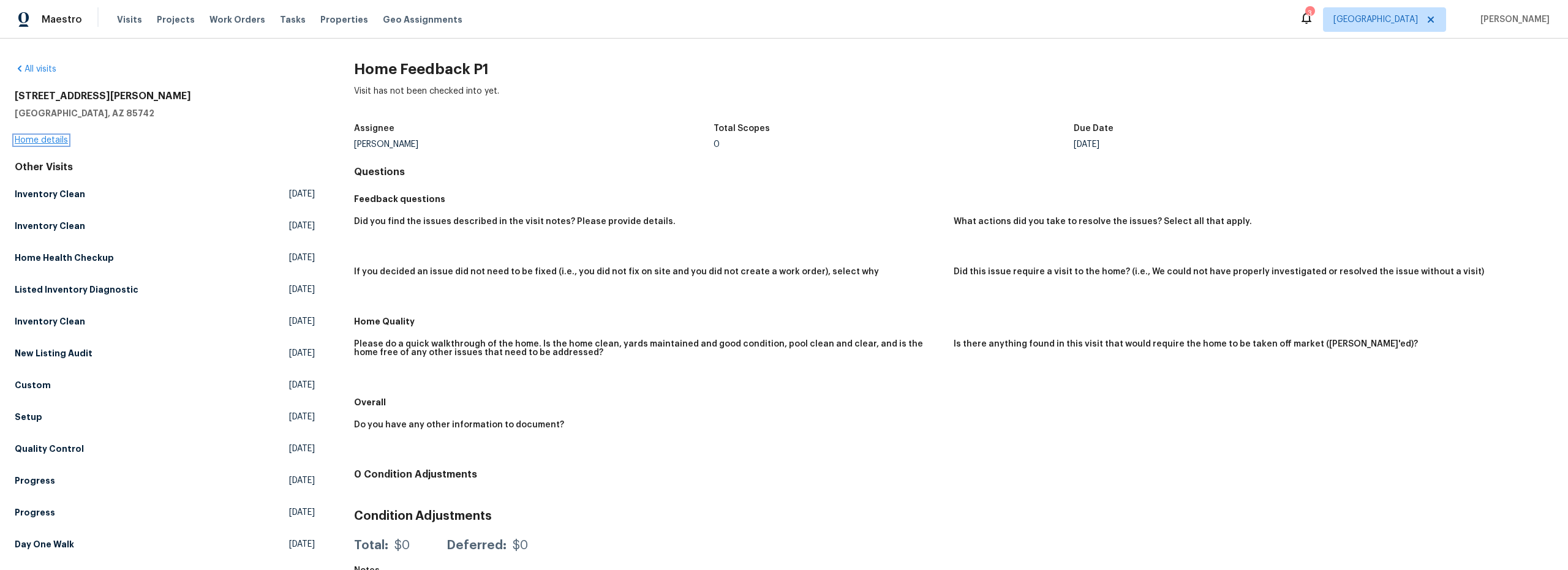
click at [61, 142] on link "Home details" at bounding box center [41, 140] width 53 height 8
